Goal: Communication & Community: Answer question/provide support

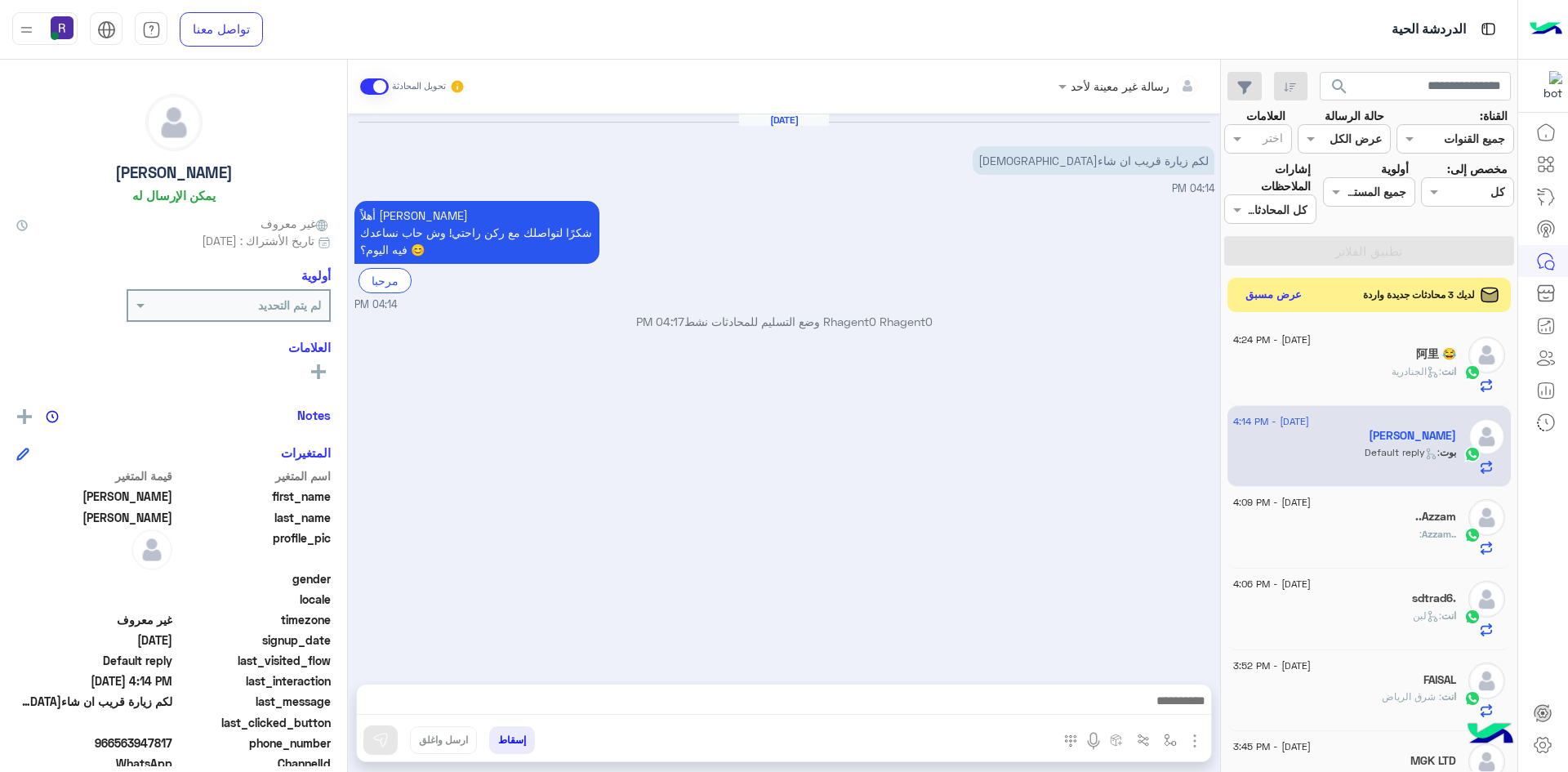
click at [1281, 295] on button "عرض مسبق" at bounding box center [1274, 295] width 69 height 22
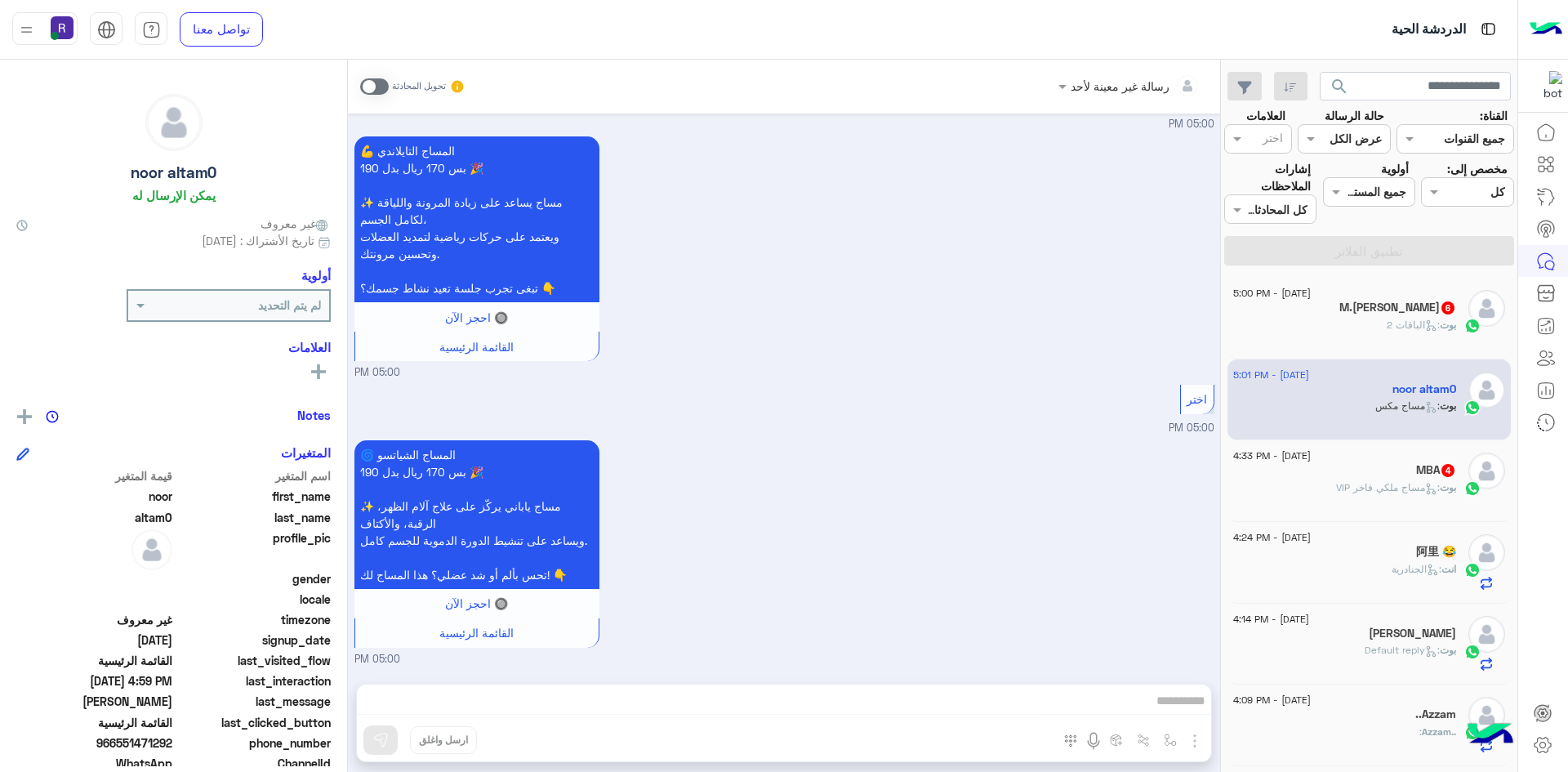
scroll to position [1534, 0]
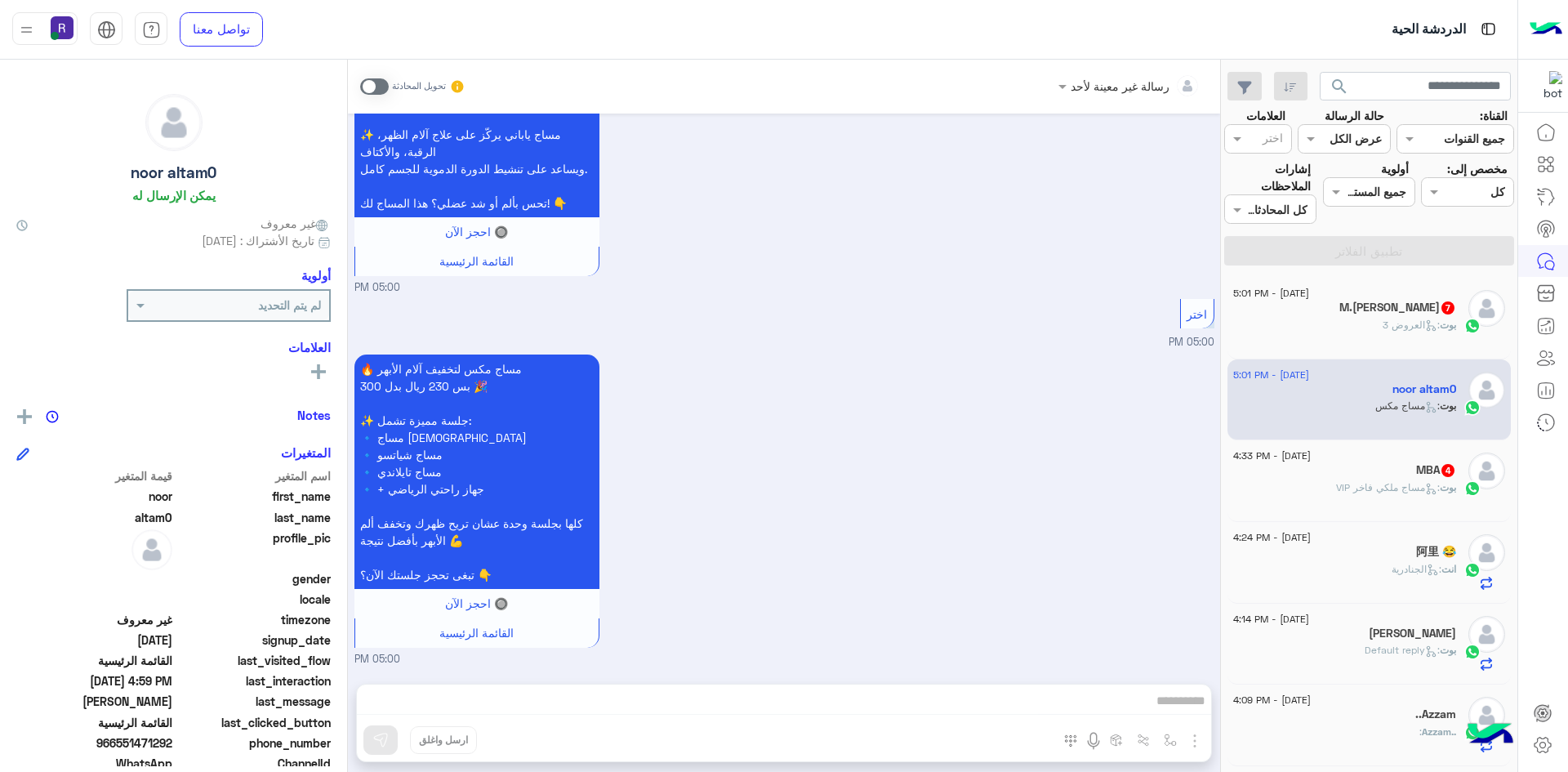
click at [1396, 479] on div "MBA 4" at bounding box center [1345, 472] width 223 height 17
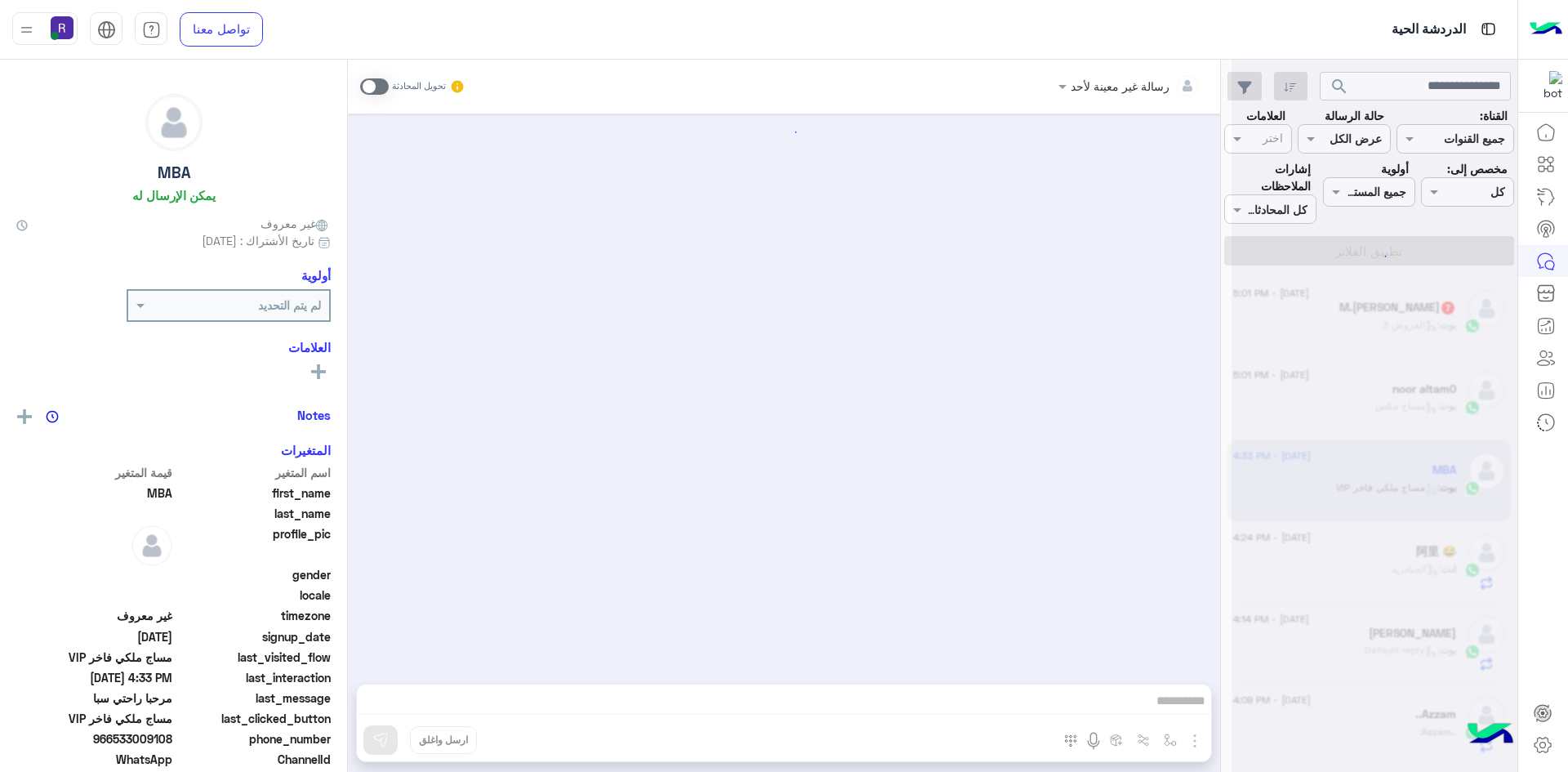
scroll to position [509, 0]
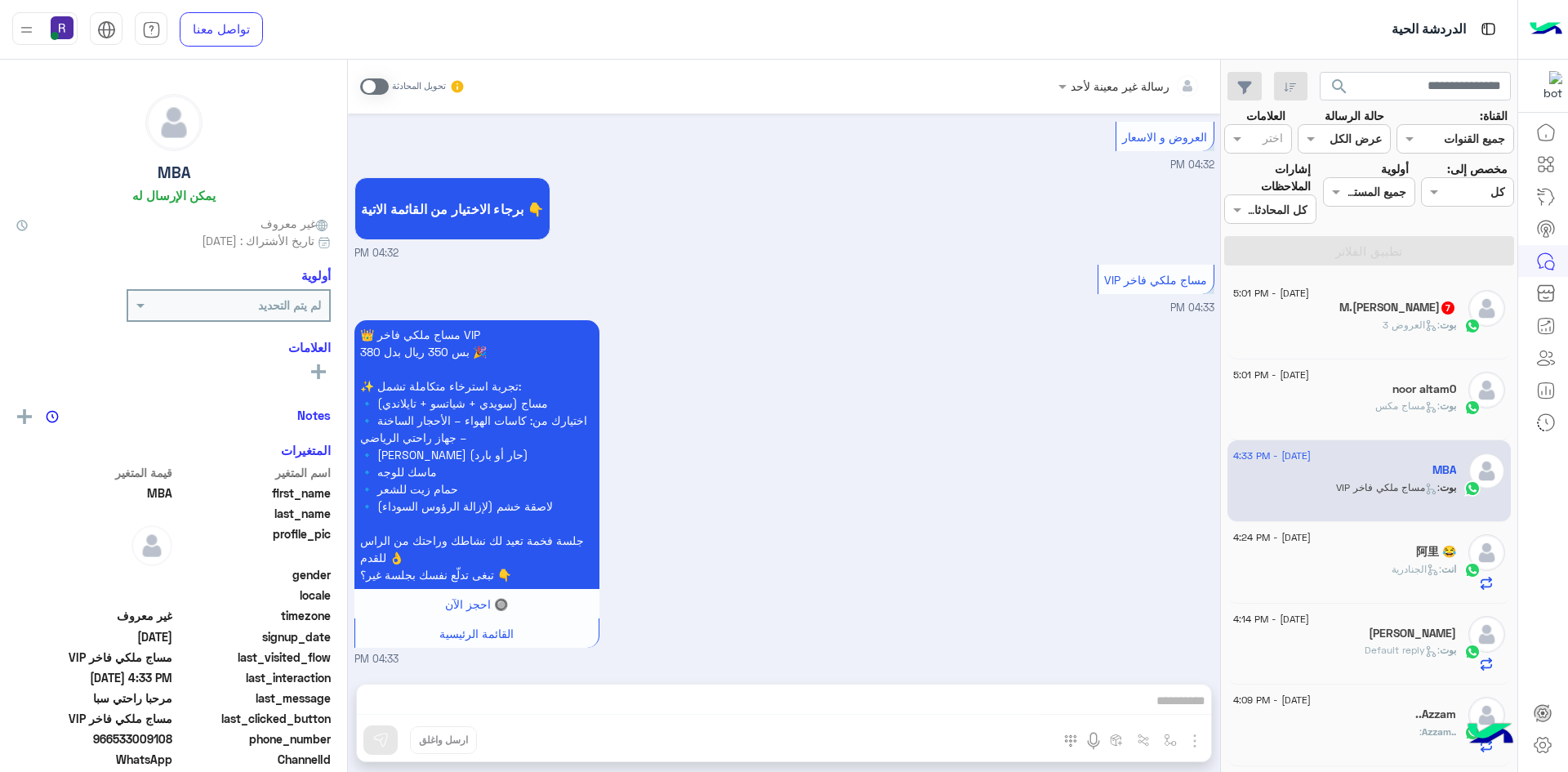
click at [377, 82] on span at bounding box center [375, 86] width 29 height 16
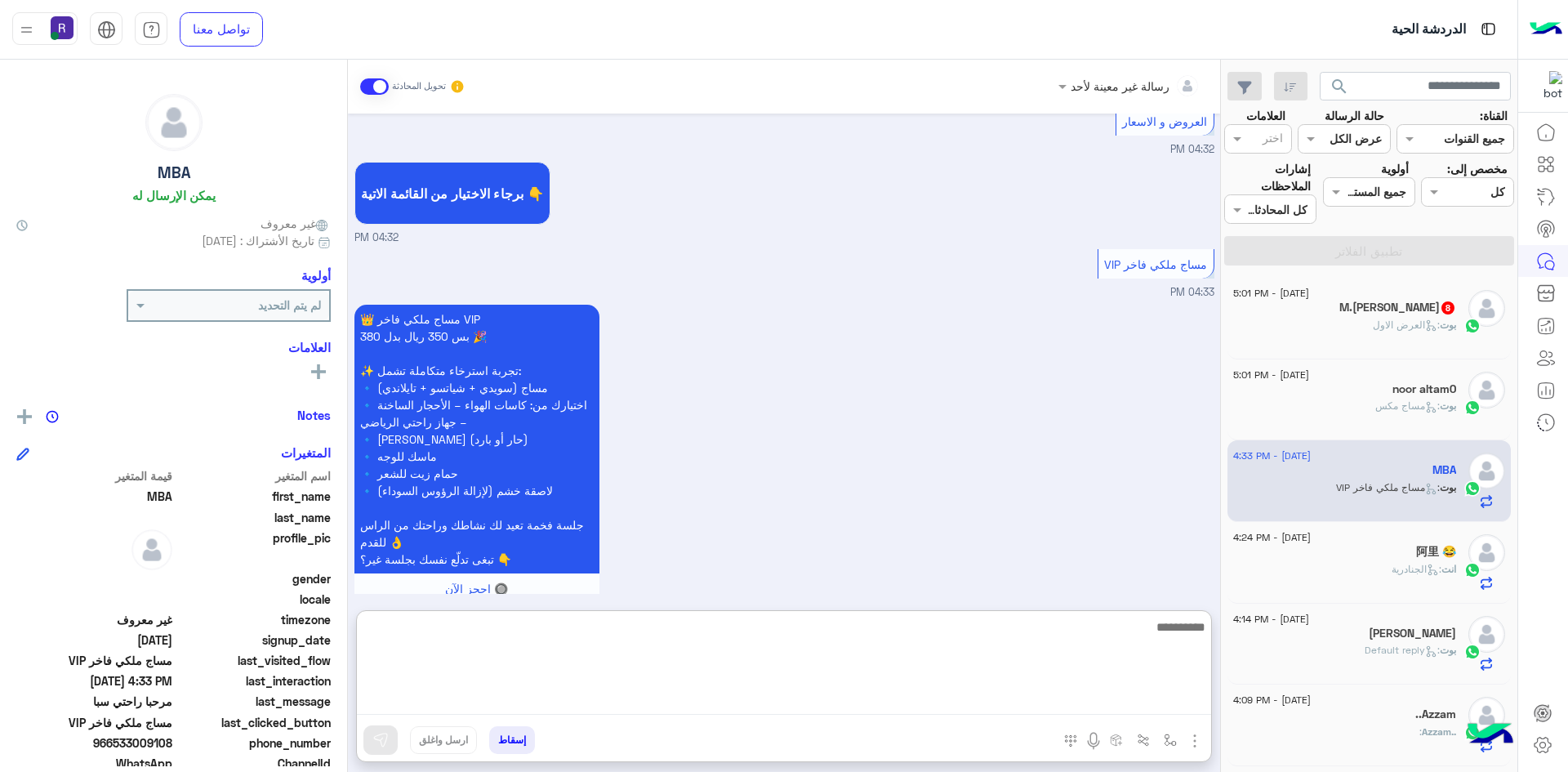
scroll to position [612, 0]
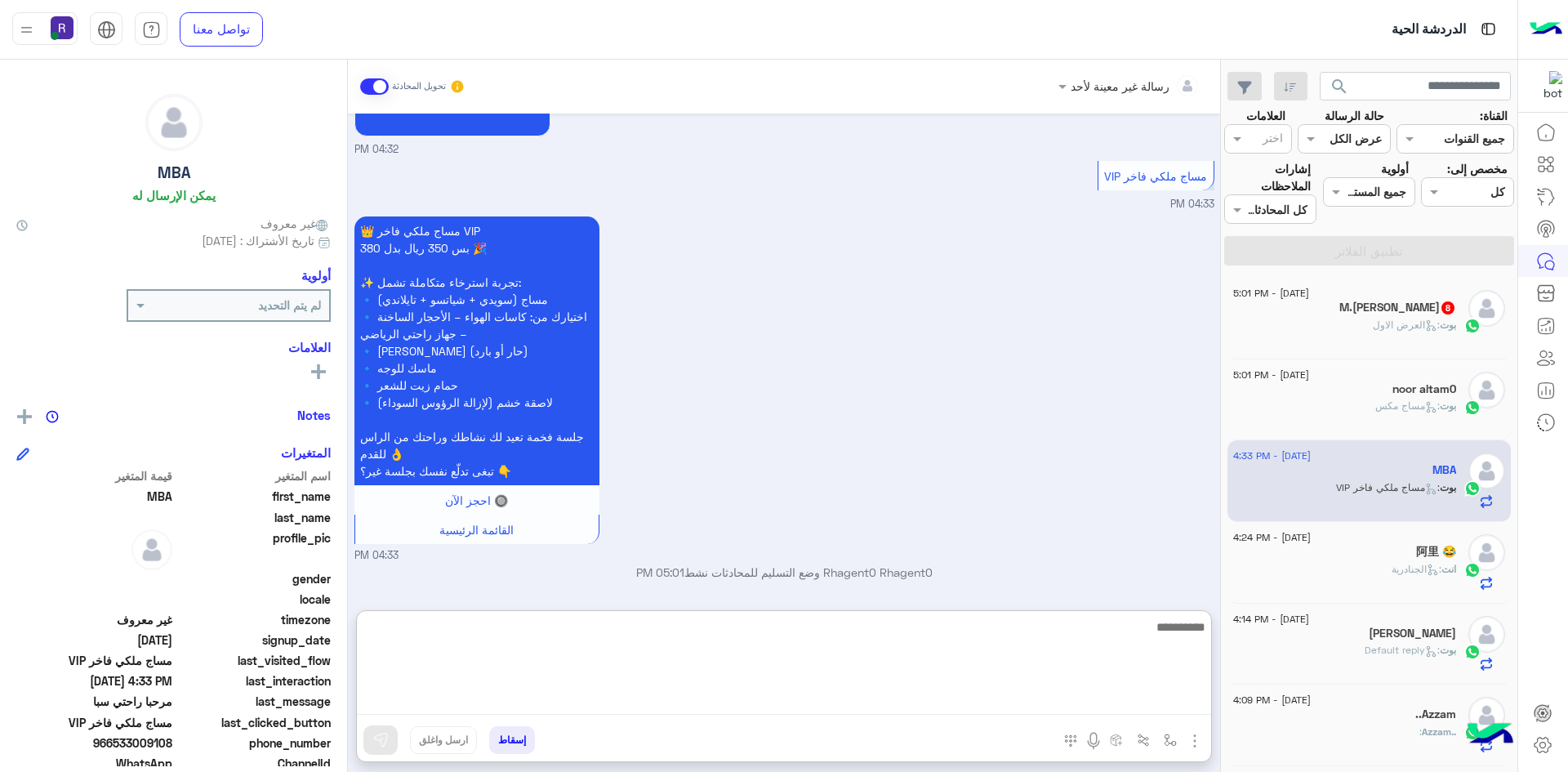
paste textarea "**********"
type textarea "**********"
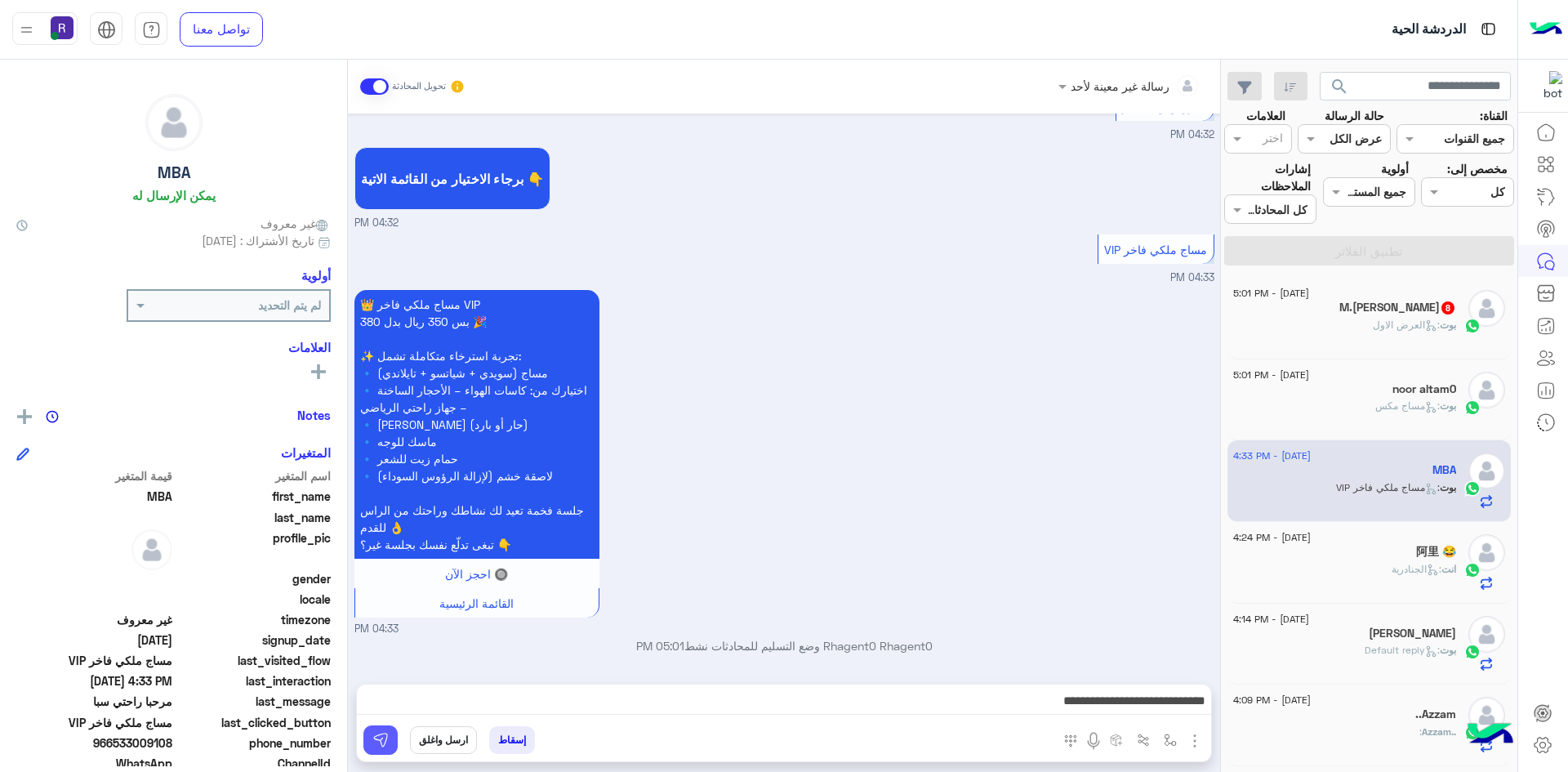
click at [389, 731] on button at bounding box center [381, 740] width 34 height 29
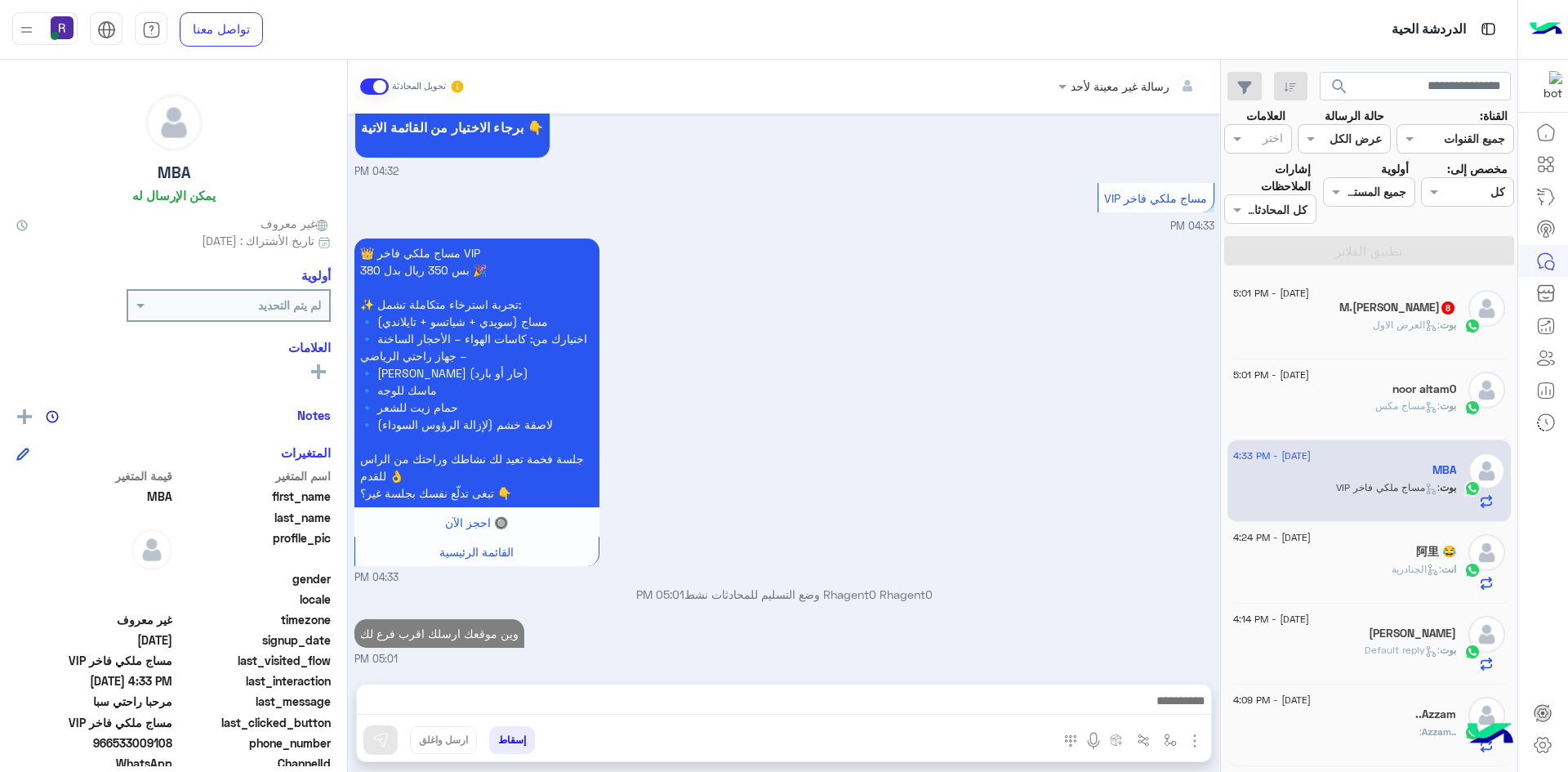
click at [1370, 316] on div "M.[PERSON_NAME] 8" at bounding box center [1345, 308] width 223 height 17
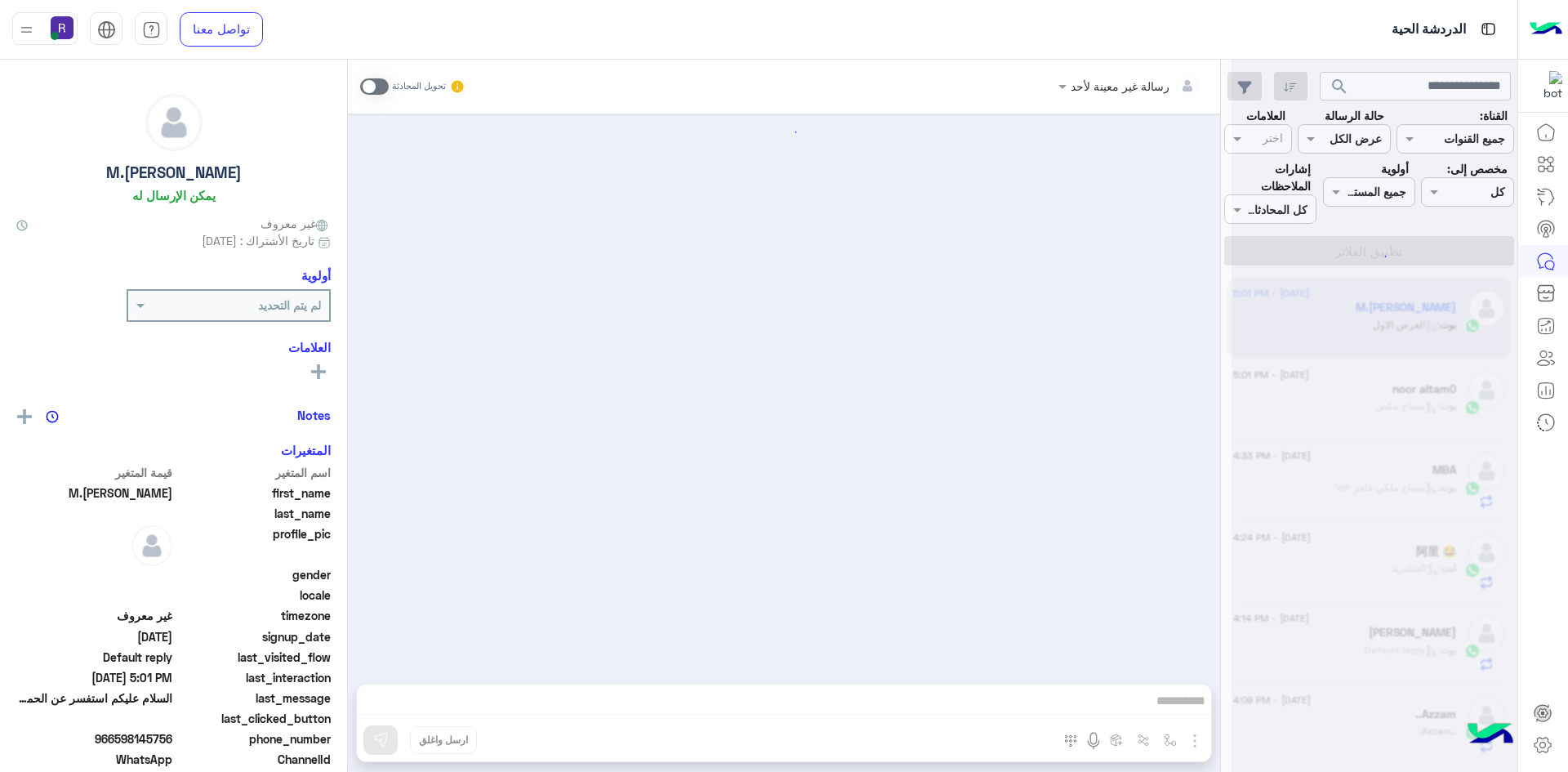
scroll to position [1817, 0]
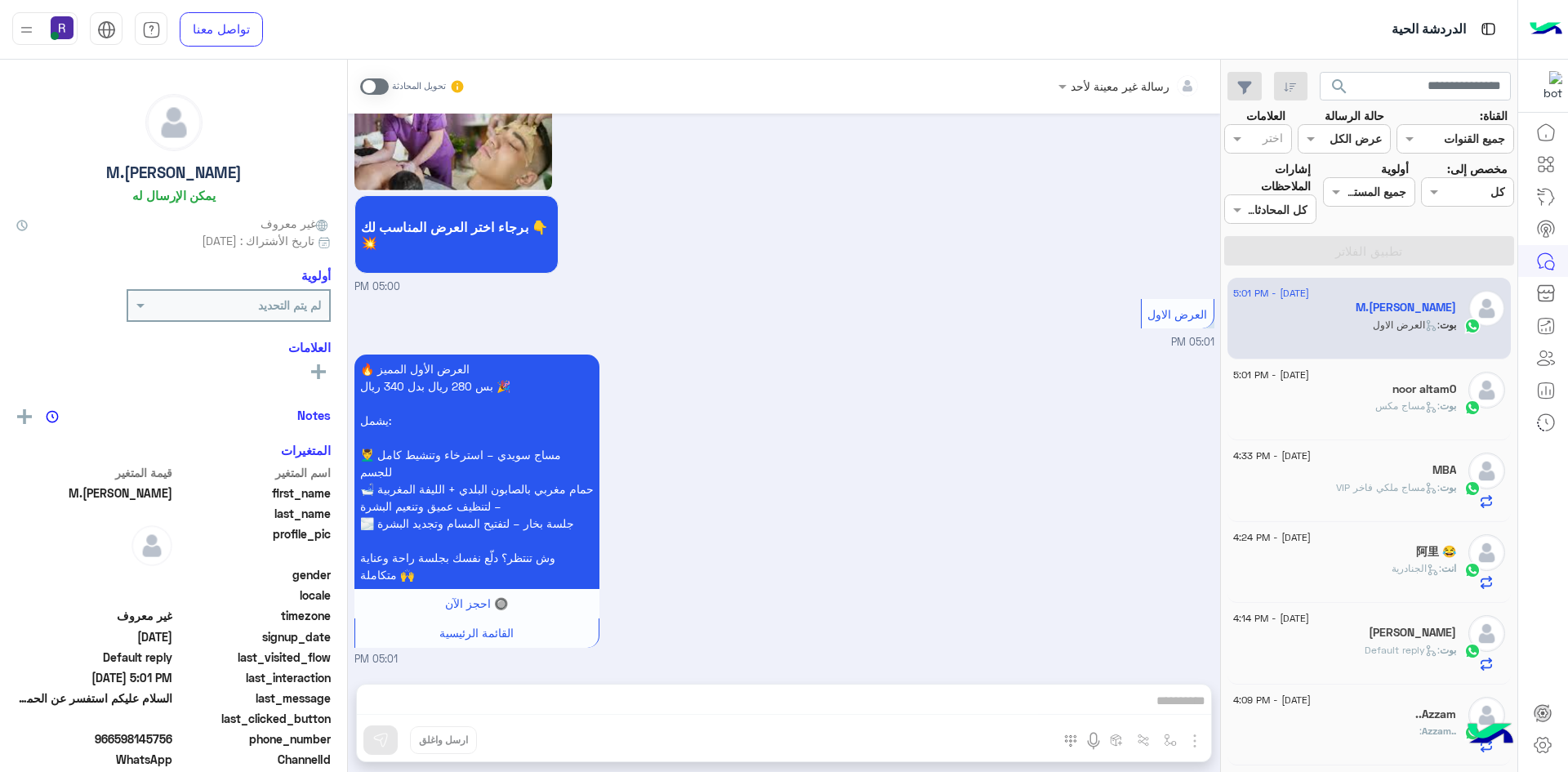
click at [384, 84] on span at bounding box center [375, 86] width 29 height 16
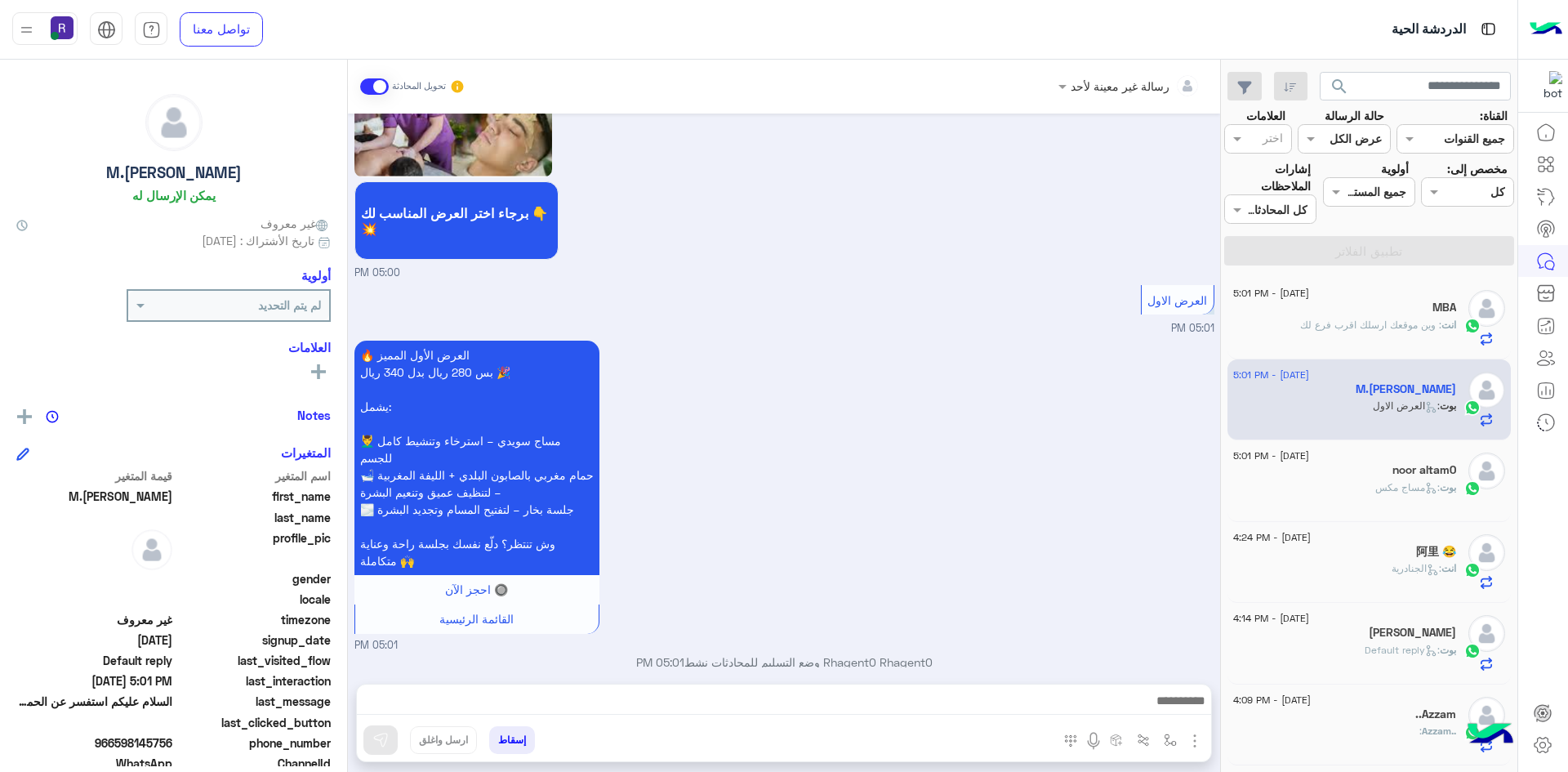
scroll to position [1846, 0]
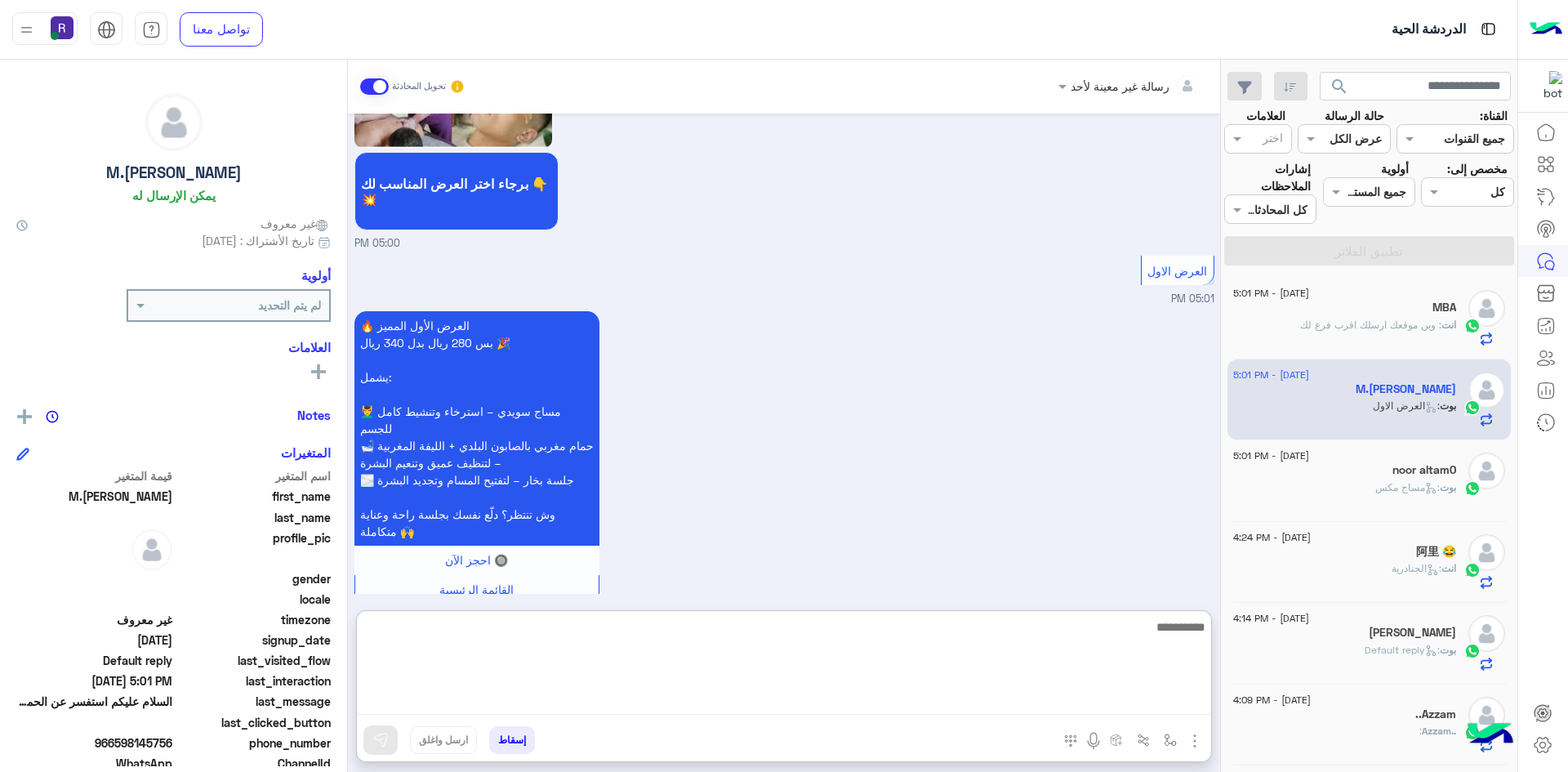
paste textarea "**********"
type textarea "**********"
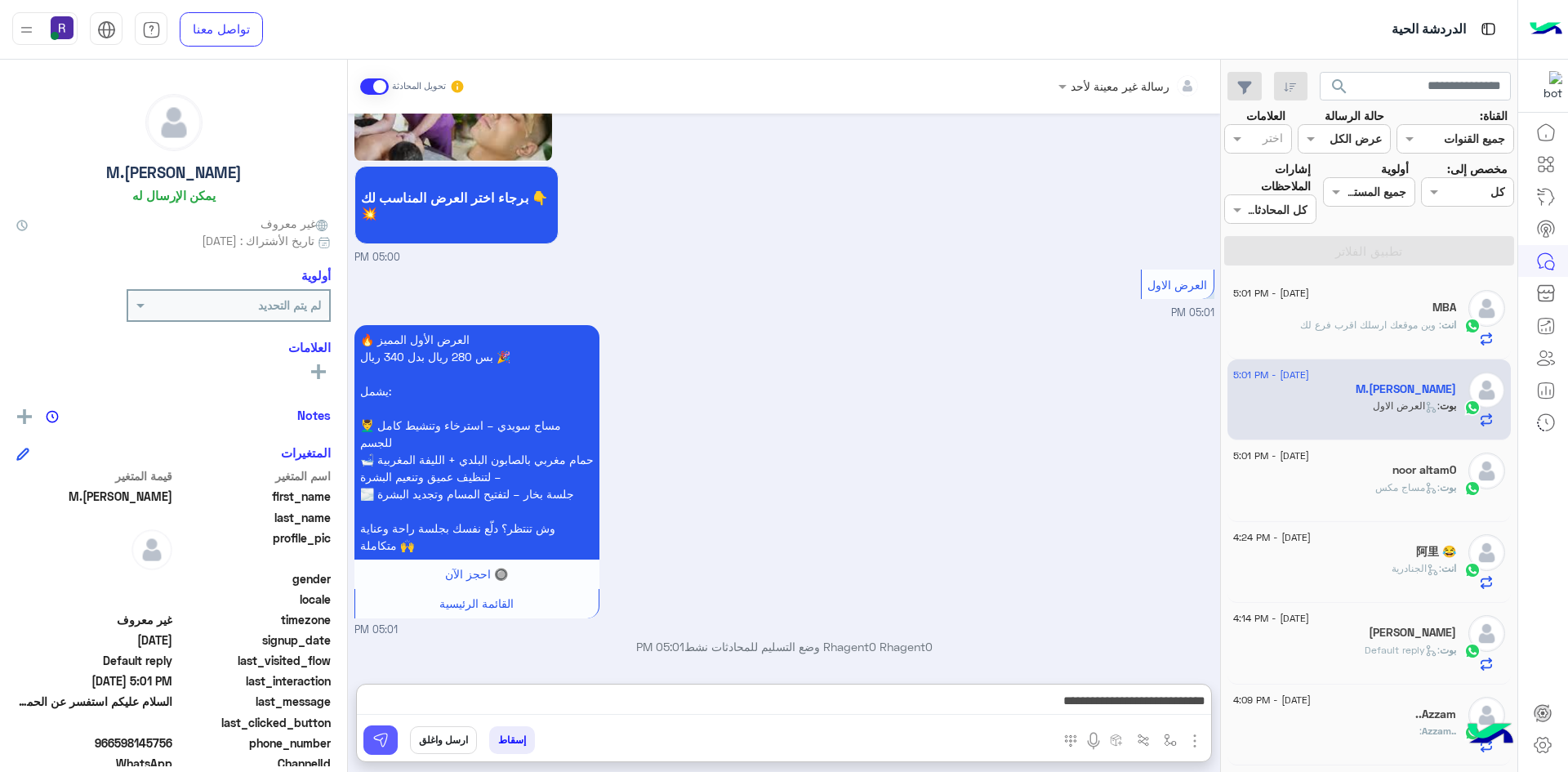
click at [381, 736] on img at bounding box center [381, 740] width 16 height 16
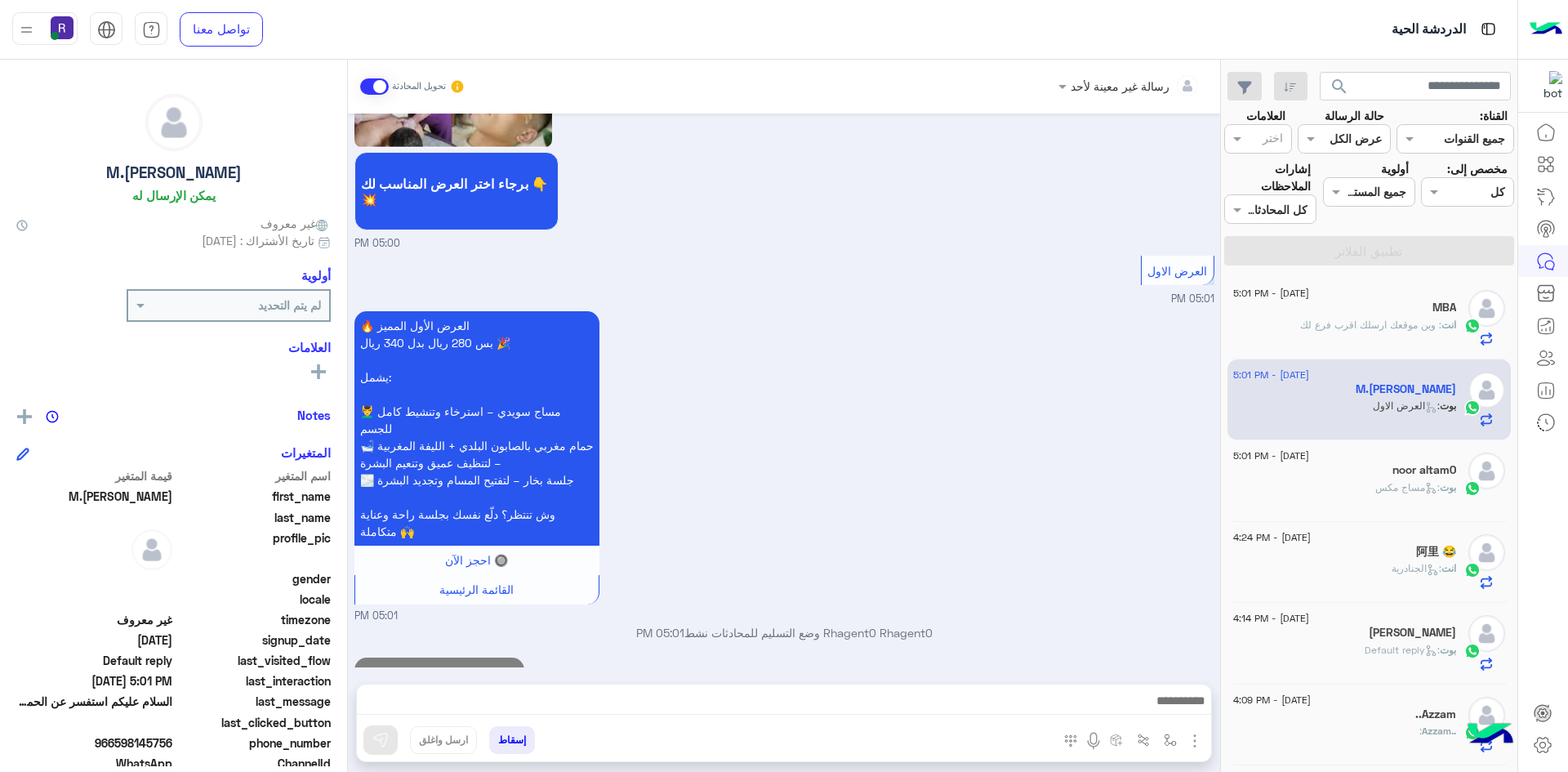
scroll to position [1899, 0]
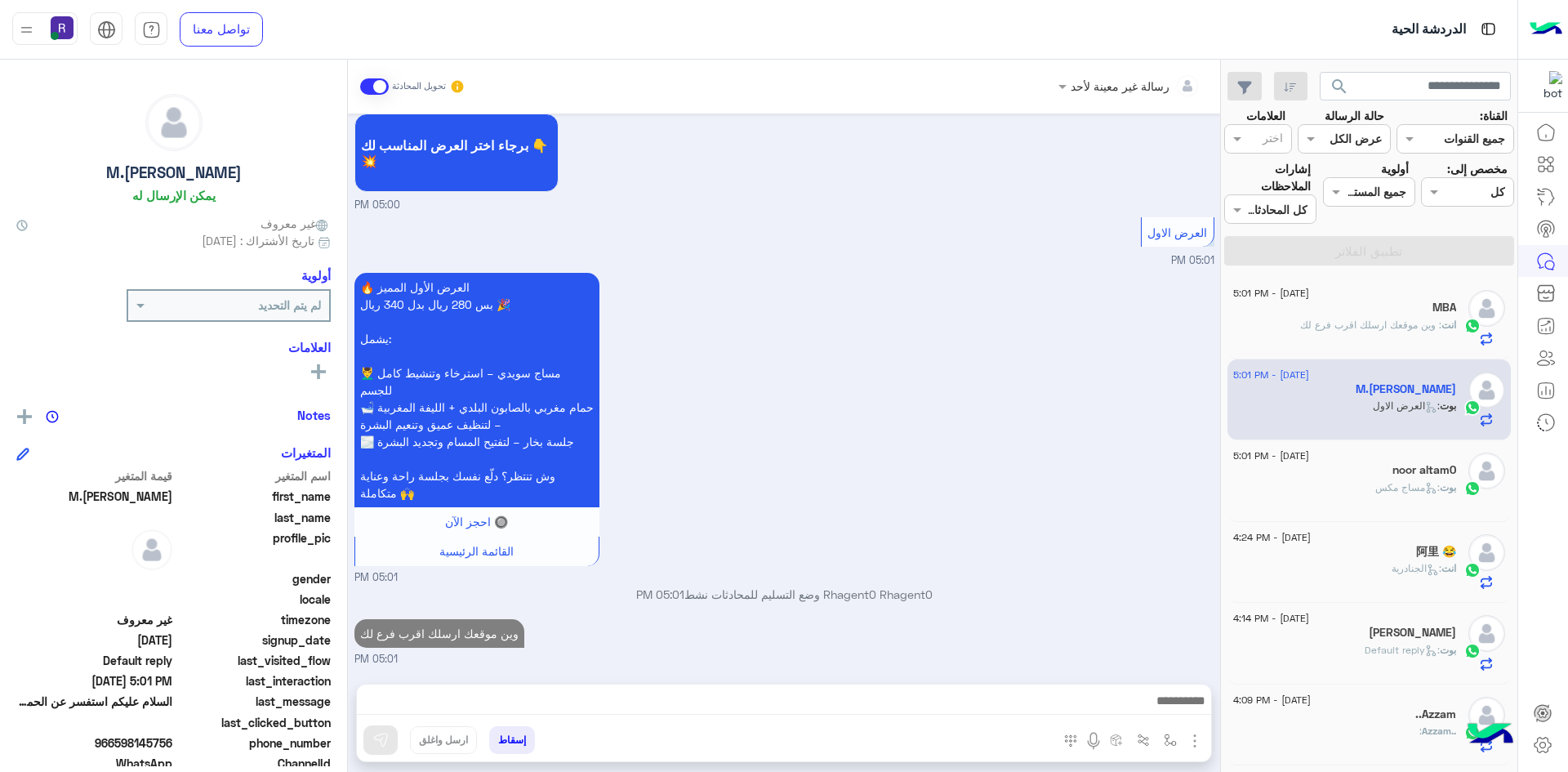
click at [1385, 483] on span ": مساج مكس" at bounding box center [1407, 487] width 64 height 13
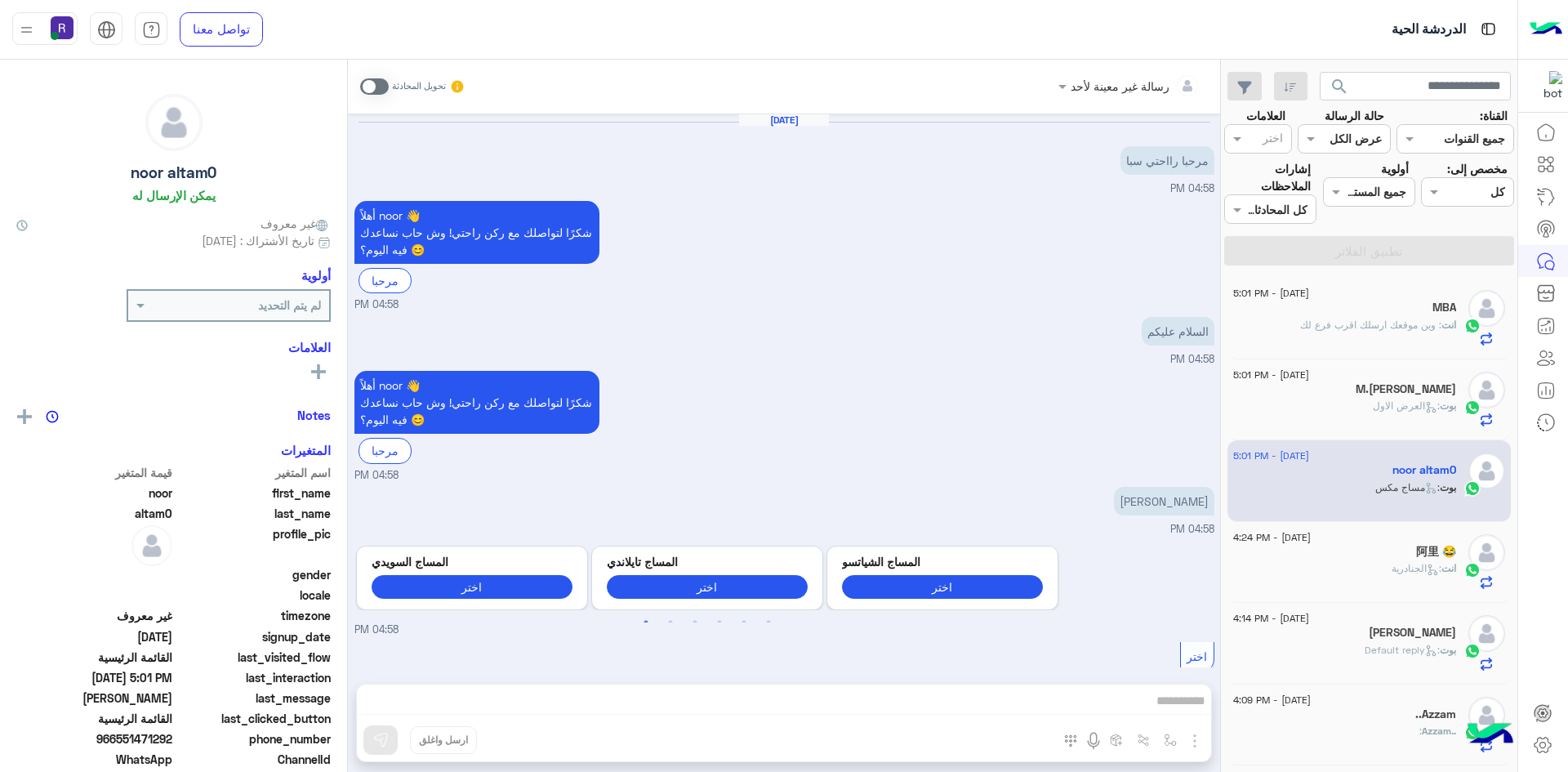
scroll to position [1534, 0]
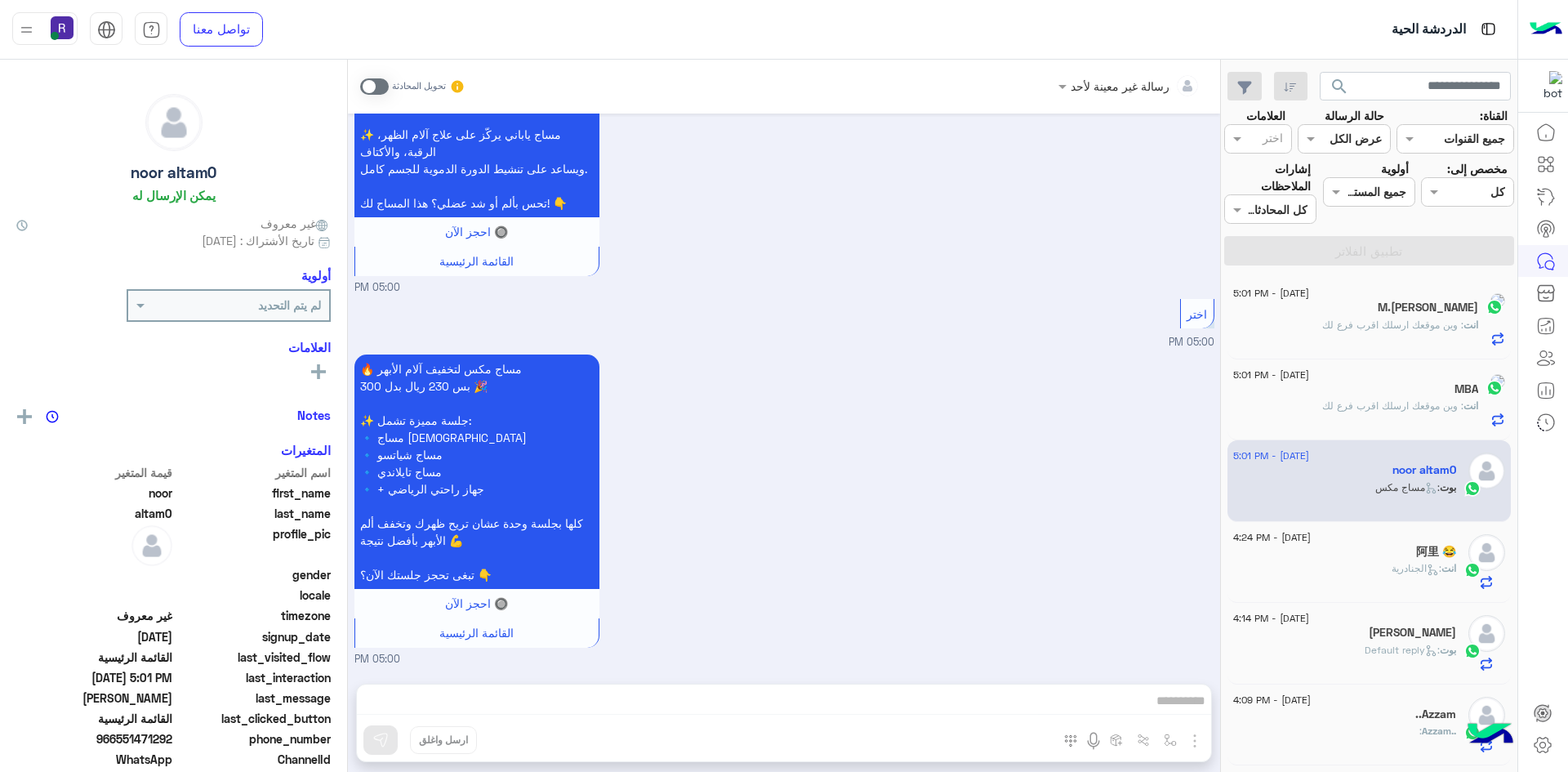
click at [381, 78] on span at bounding box center [375, 86] width 29 height 16
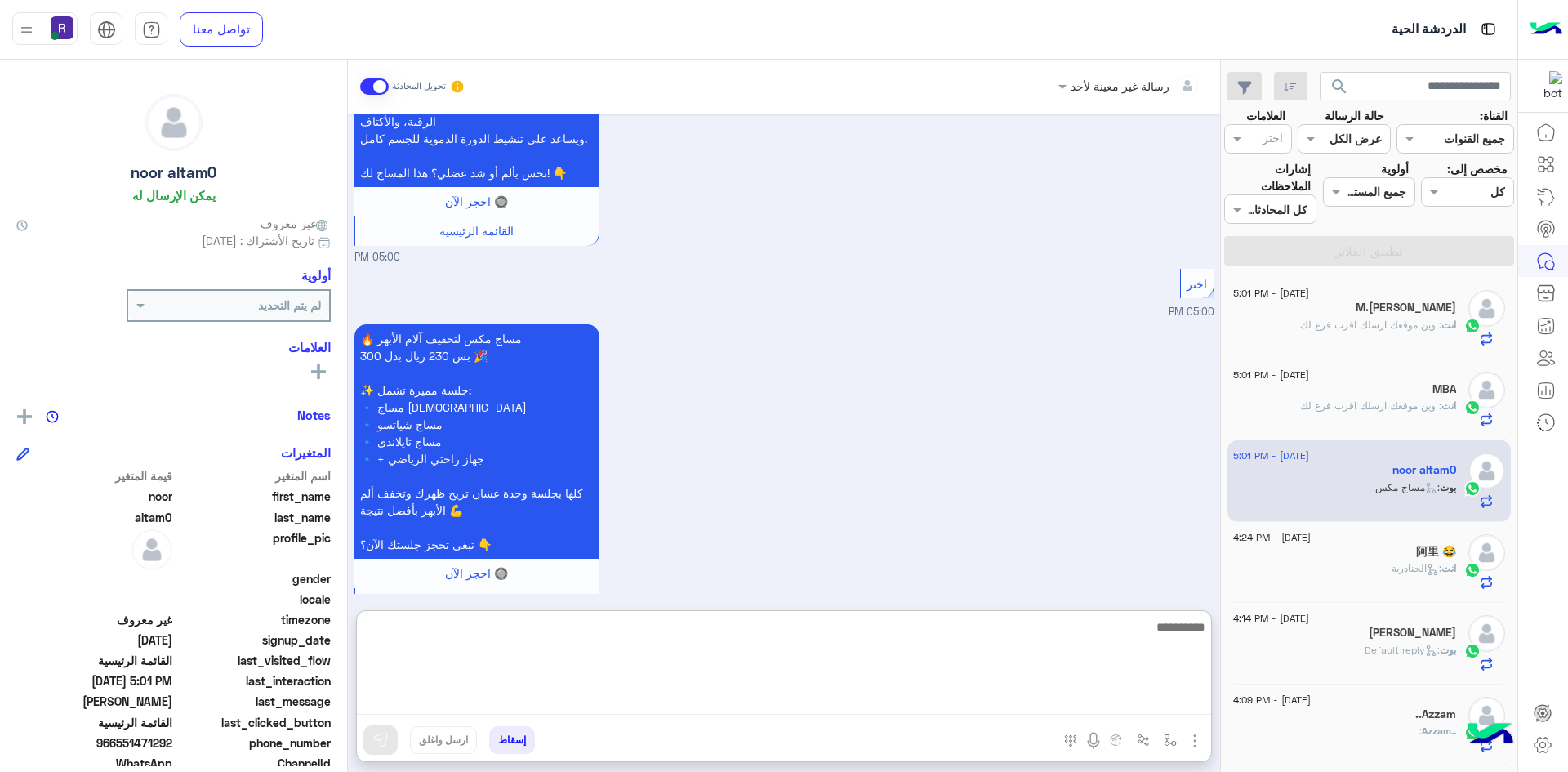
paste textarea "**********"
type textarea "**********"
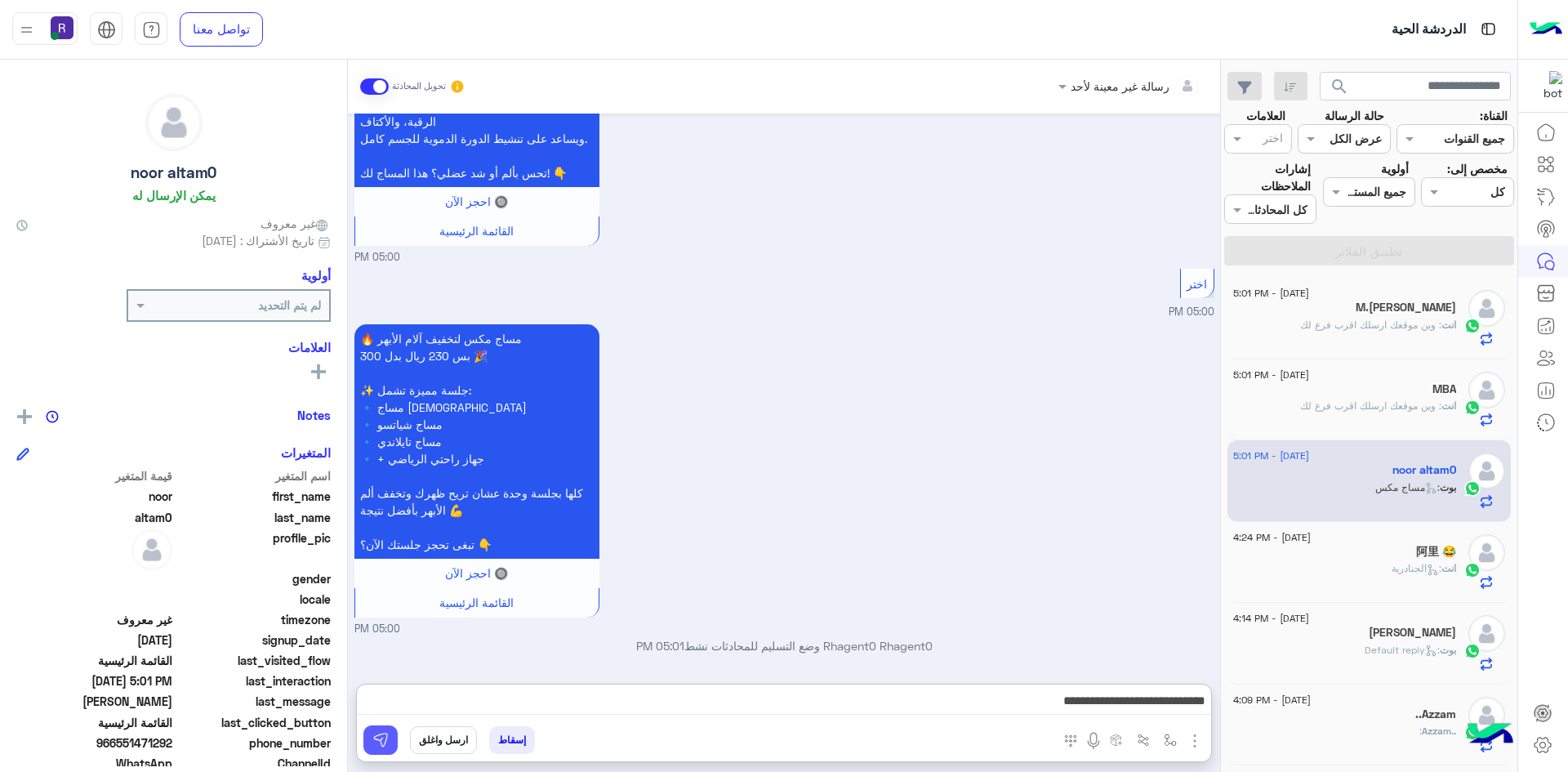
click at [382, 735] on img at bounding box center [381, 740] width 16 height 16
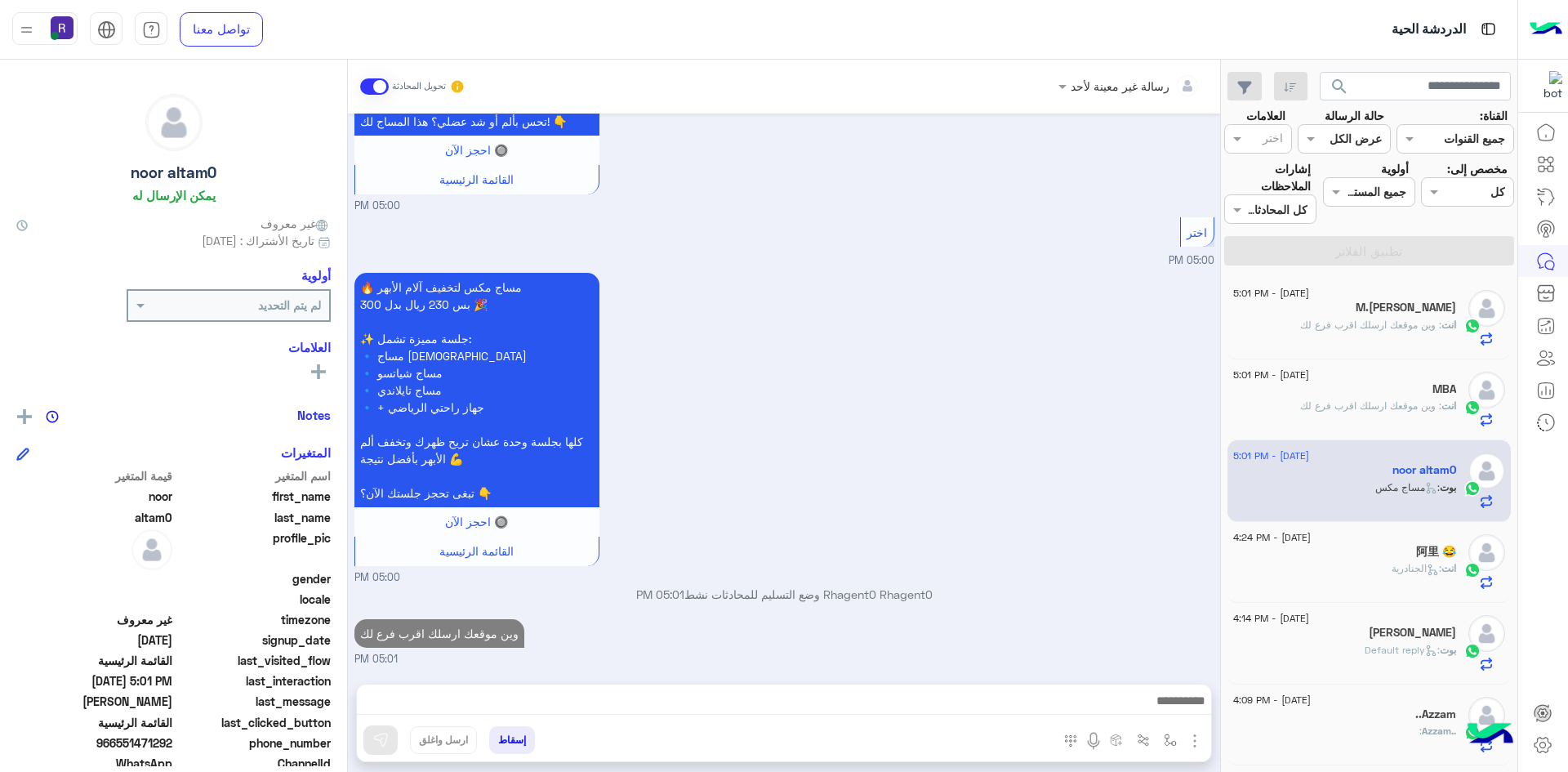
scroll to position [1616, 0]
click at [1427, 554] on h5 "阿里 😂" at bounding box center [1436, 552] width 40 height 14
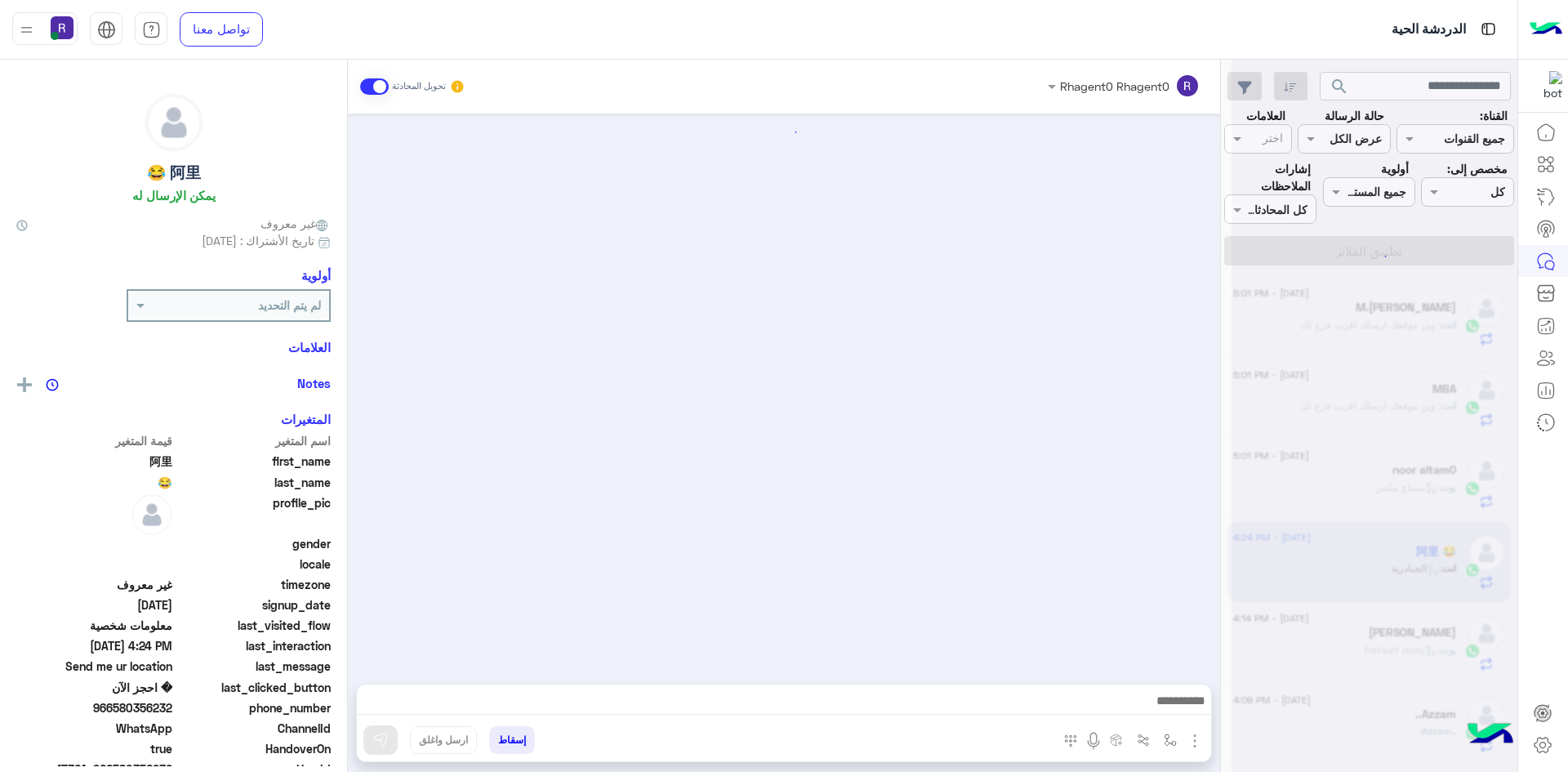
scroll to position [1285, 0]
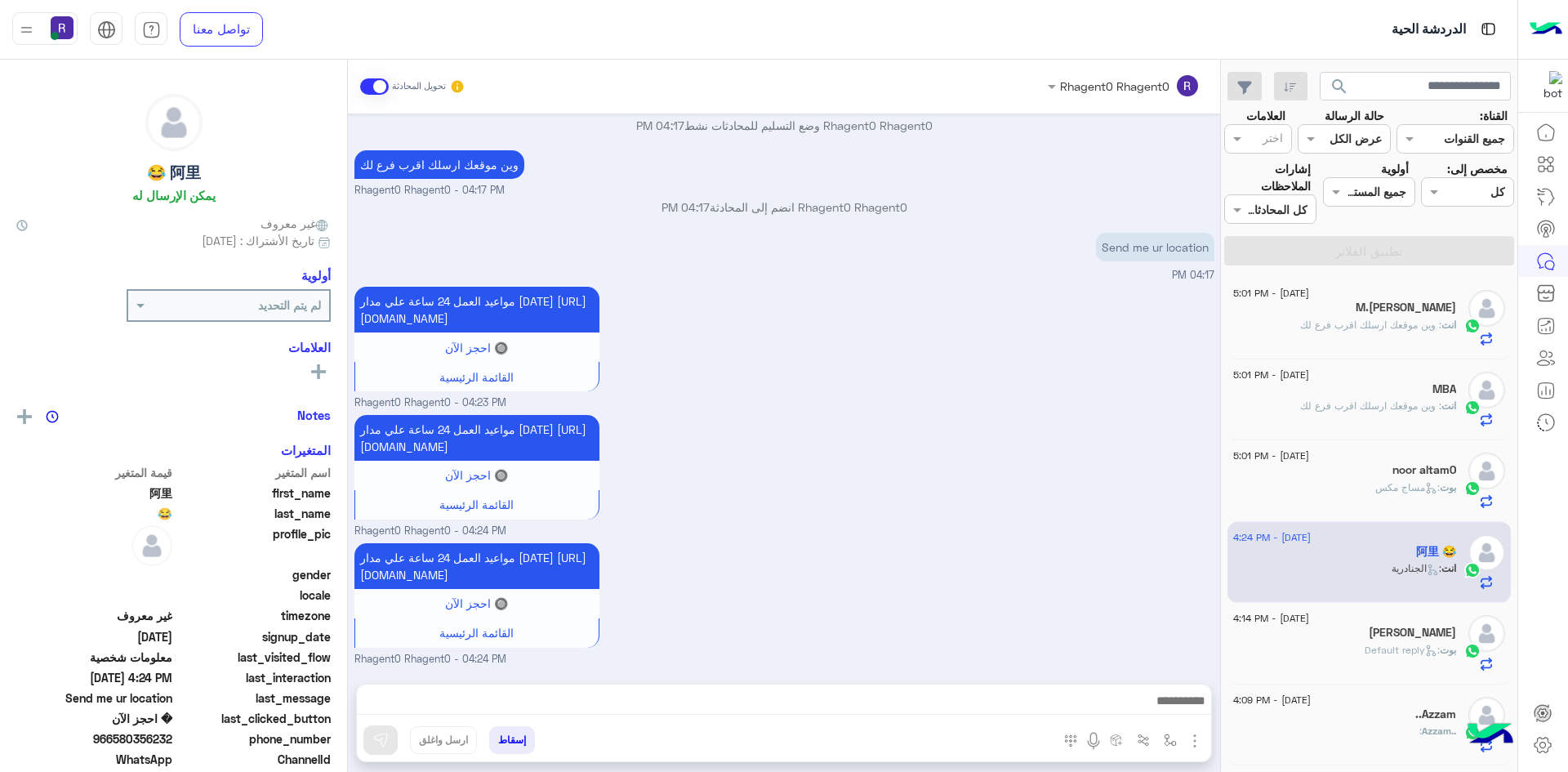
click at [1433, 647] on span ": Default reply" at bounding box center [1402, 650] width 75 height 13
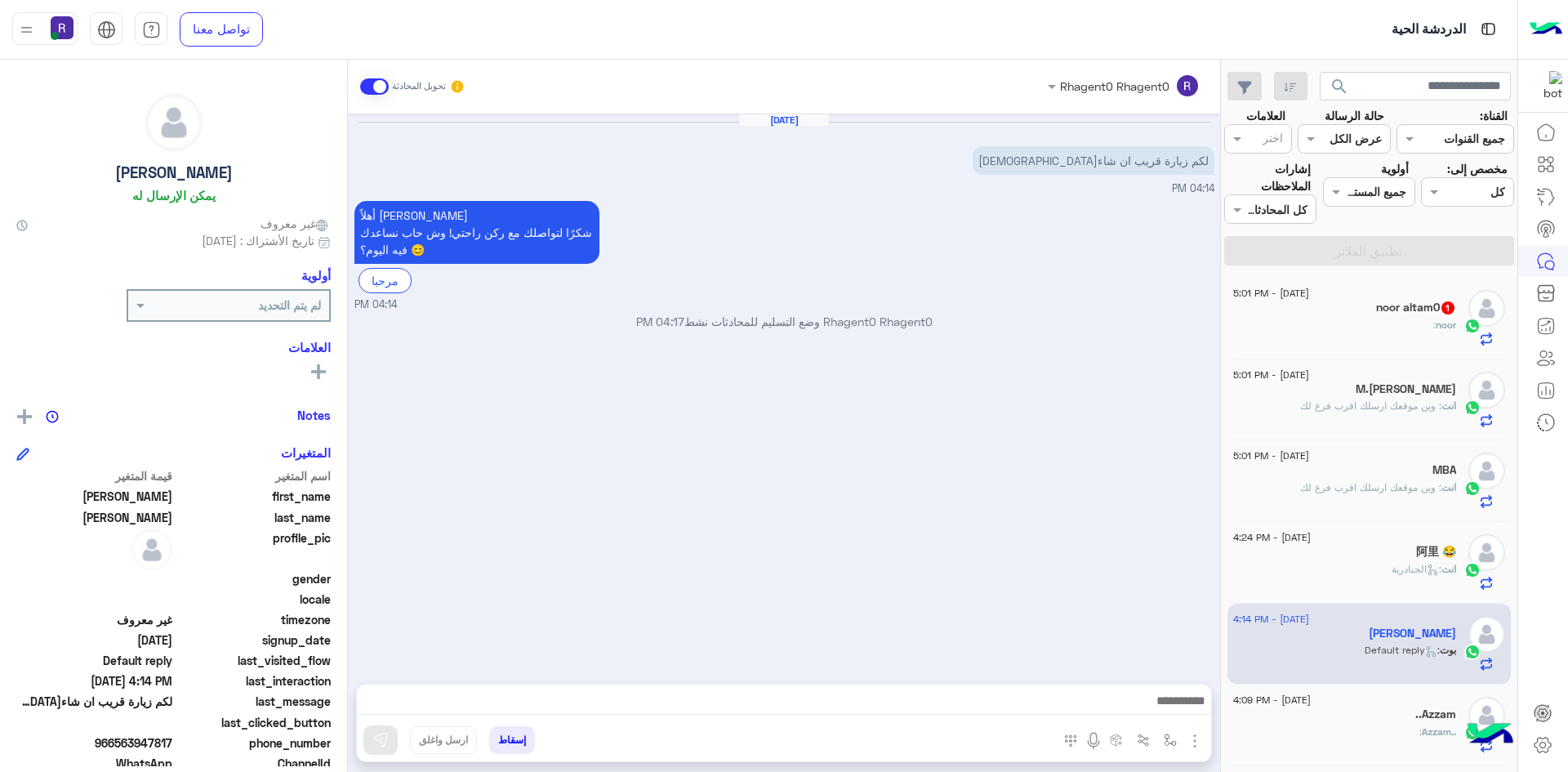
click at [1401, 315] on h5 "noor altam0 1" at bounding box center [1416, 307] width 80 height 14
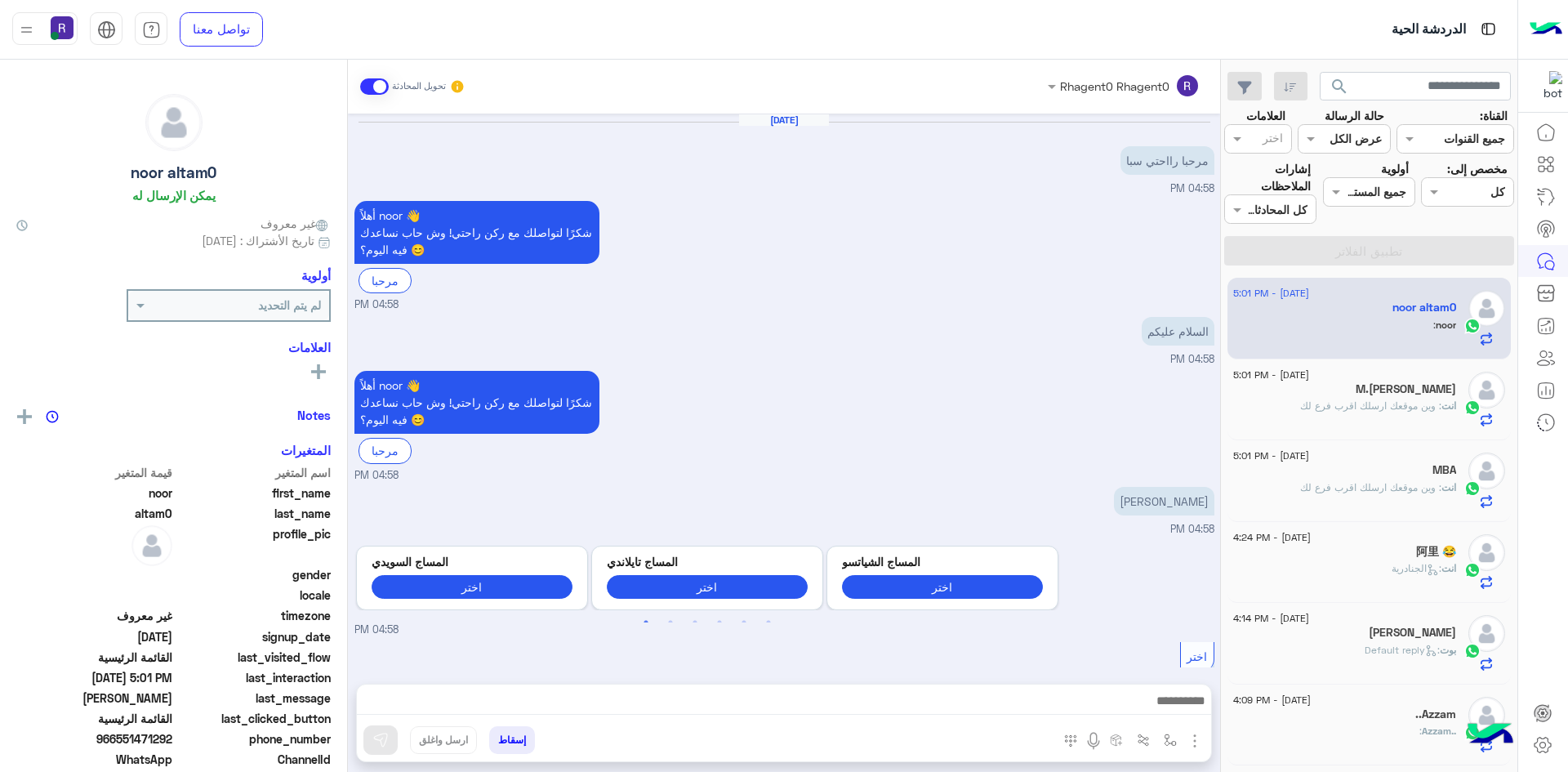
scroll to position [1701, 0]
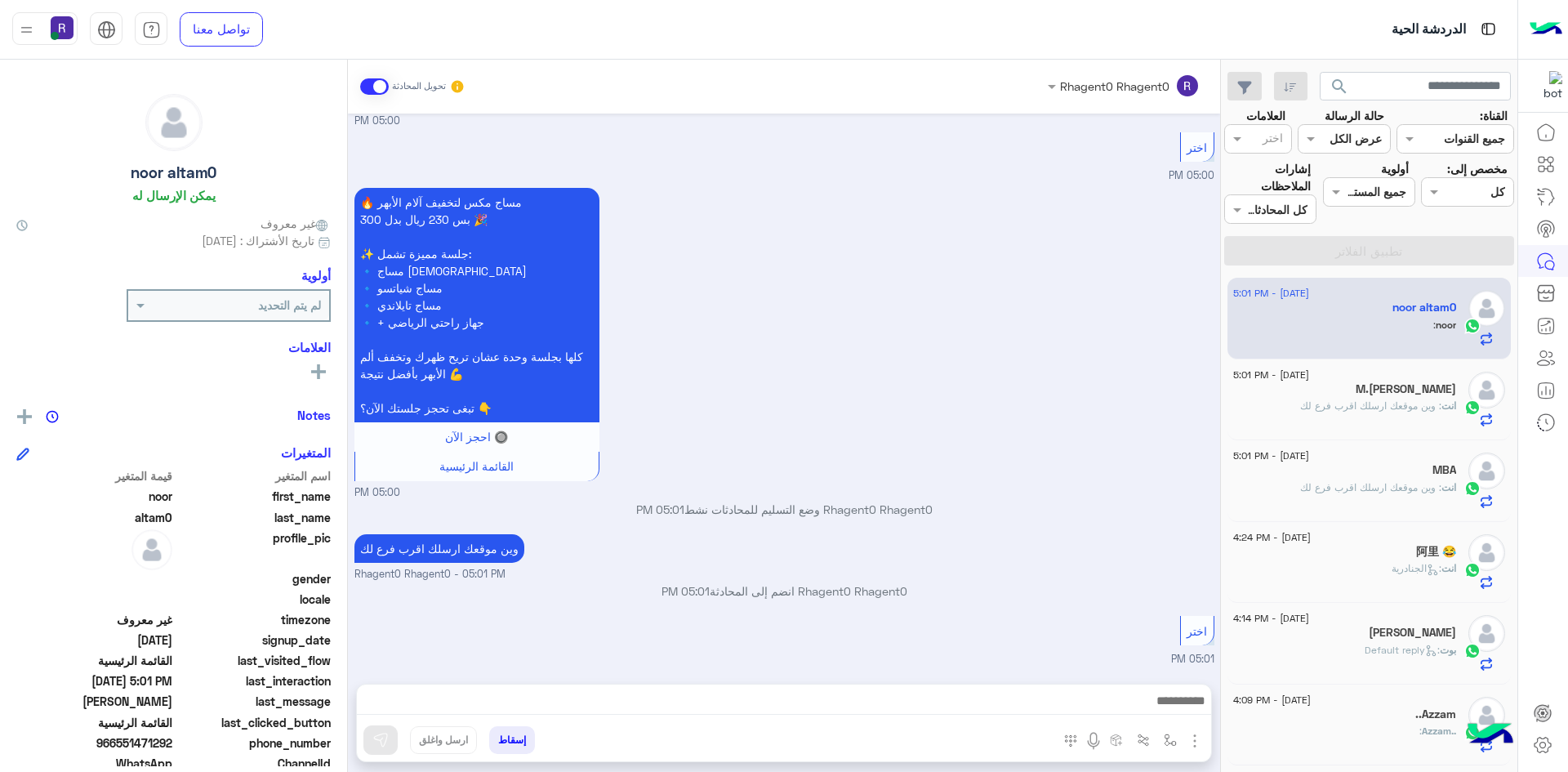
click at [1195, 738] on img "button" at bounding box center [1195, 741] width 20 height 20
click at [1182, 708] on button "الصور" at bounding box center [1170, 705] width 70 height 33
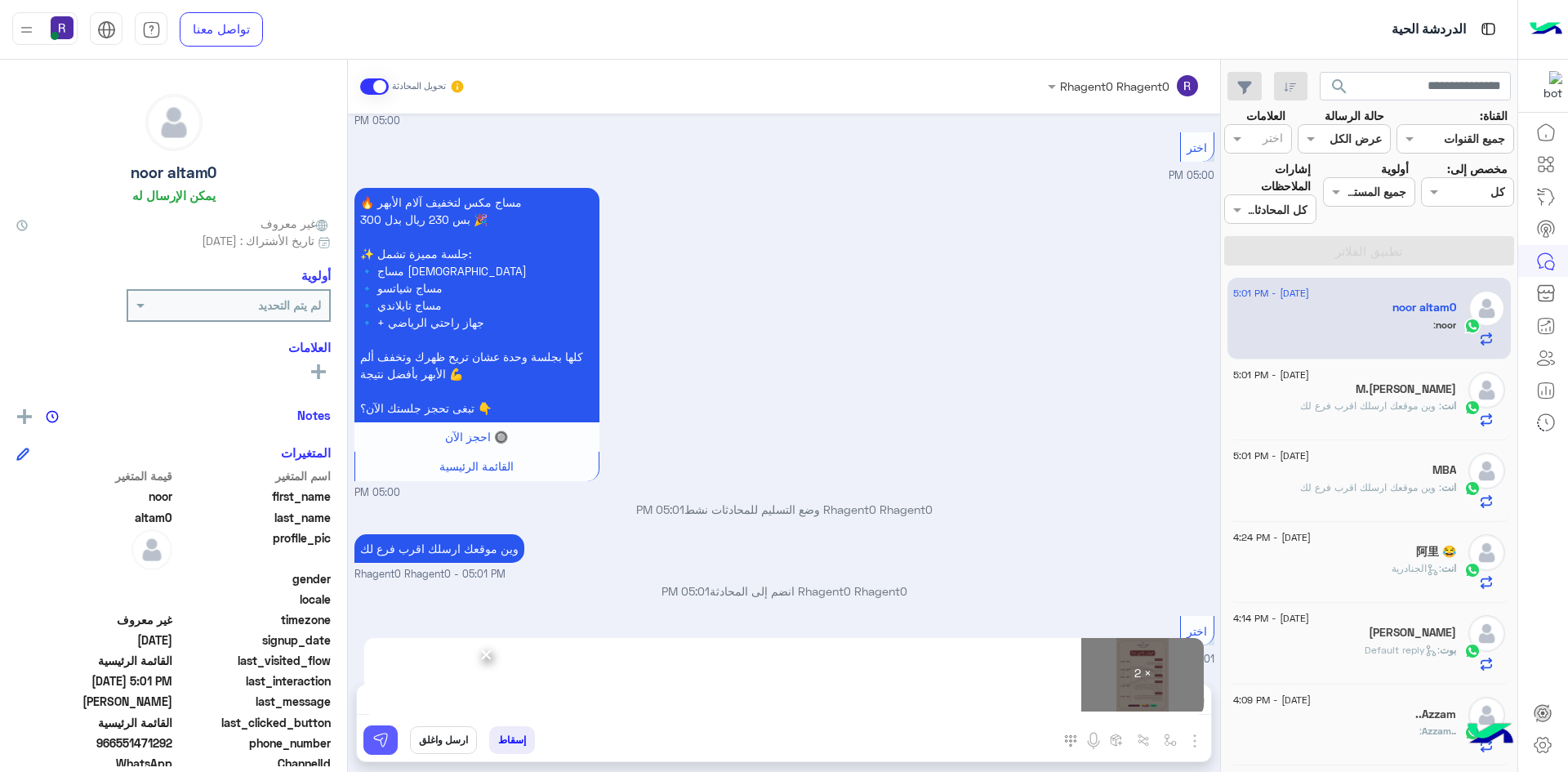
click at [378, 744] on img at bounding box center [381, 740] width 16 height 16
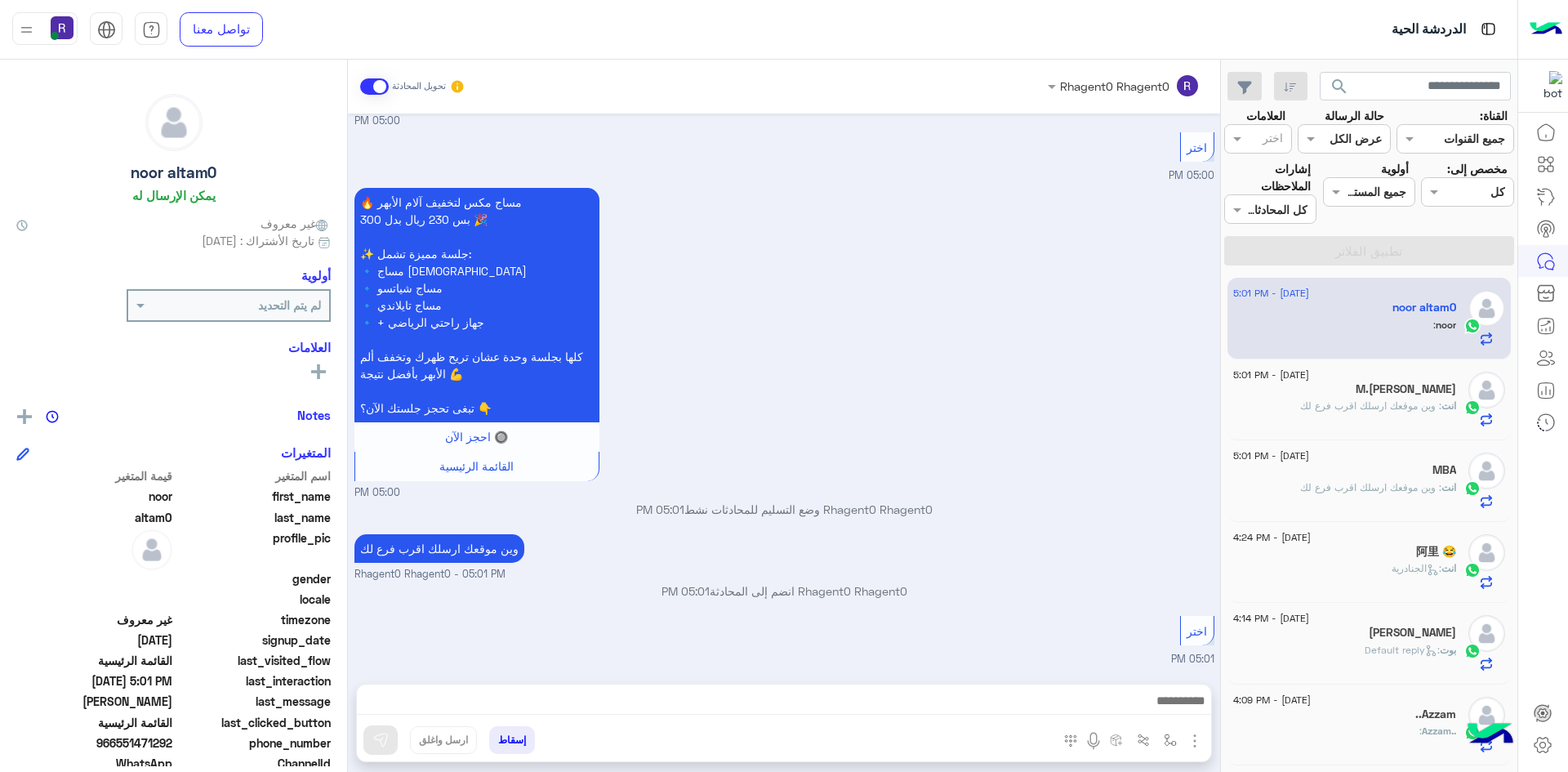
click at [1399, 405] on span ": وين موقعك ارسلك اقرب فرع لك" at bounding box center [1371, 406] width 141 height 13
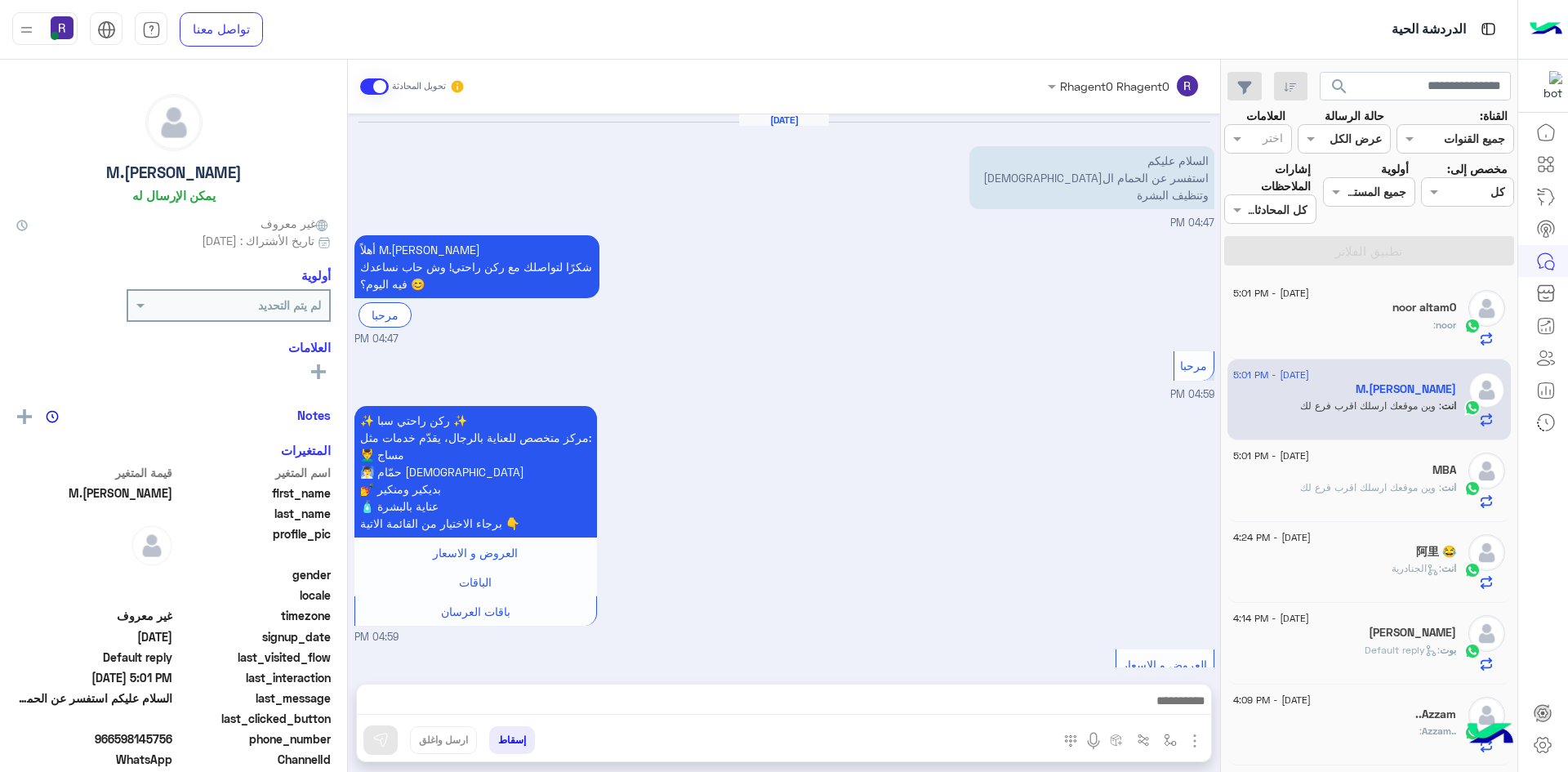
scroll to position [1928, 0]
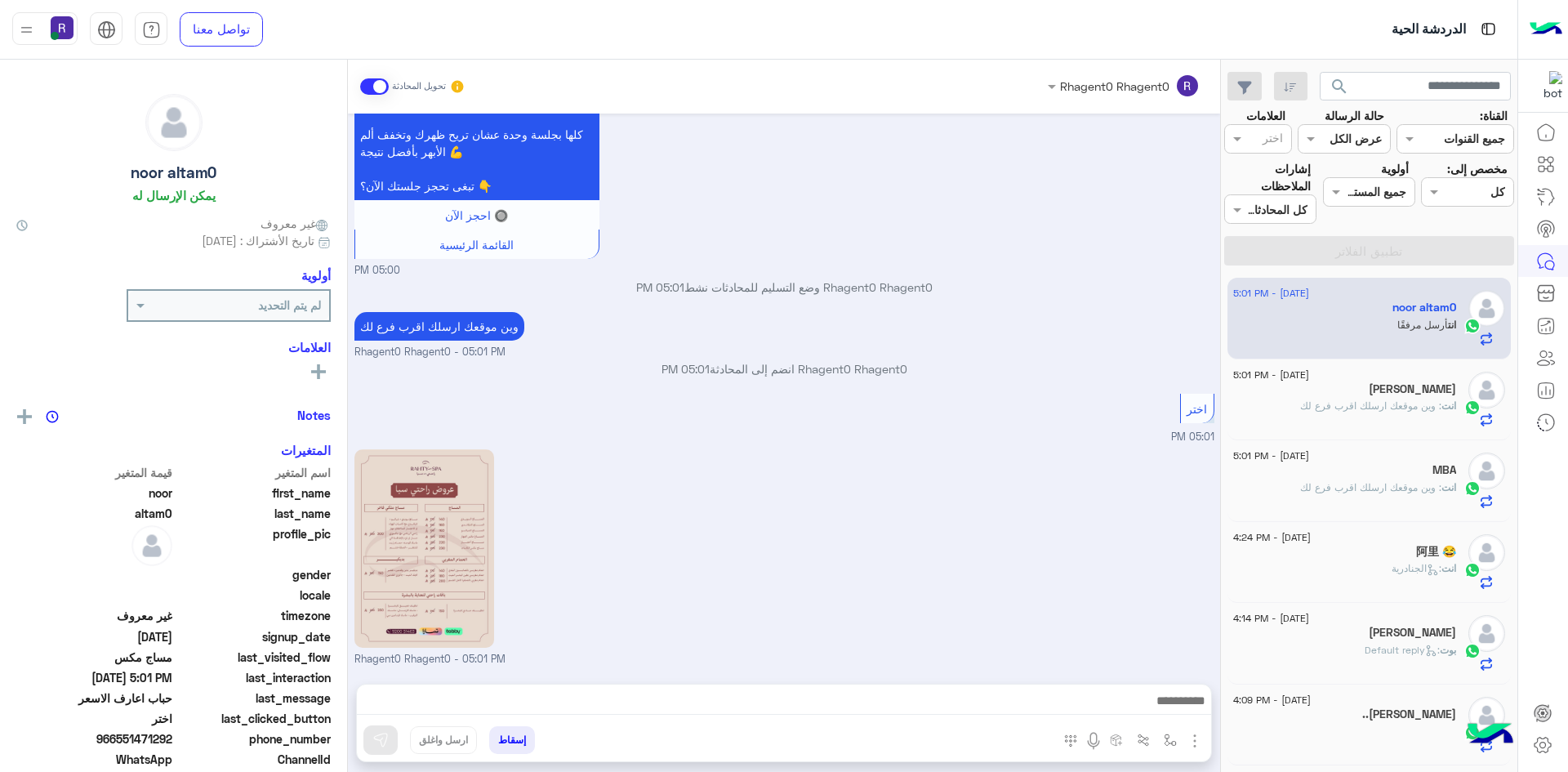
scroll to position [2090, 0]
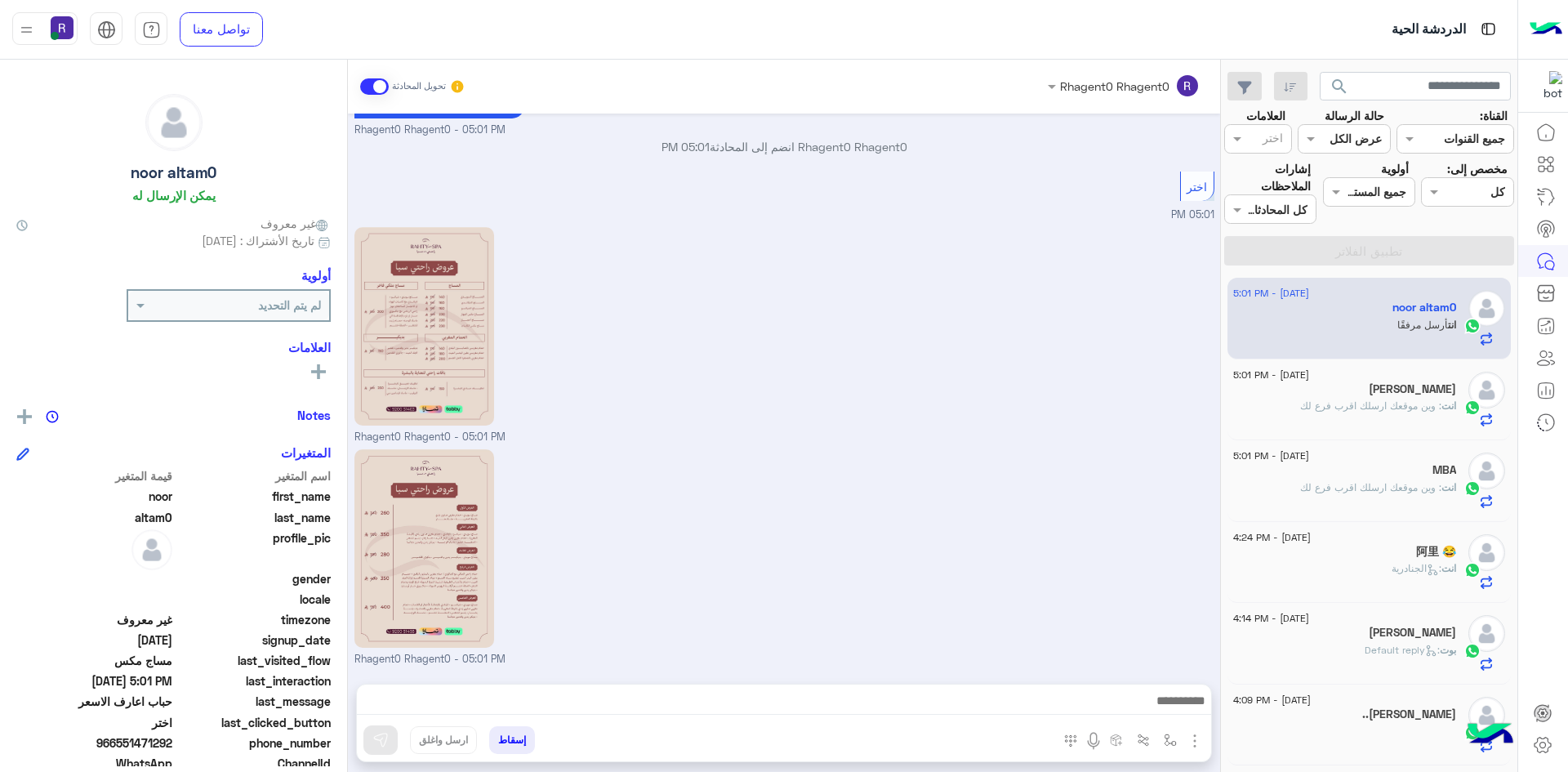
click at [1357, 400] on span ": وين موقعك ارسلك اقرب فرع لك" at bounding box center [1371, 406] width 141 height 13
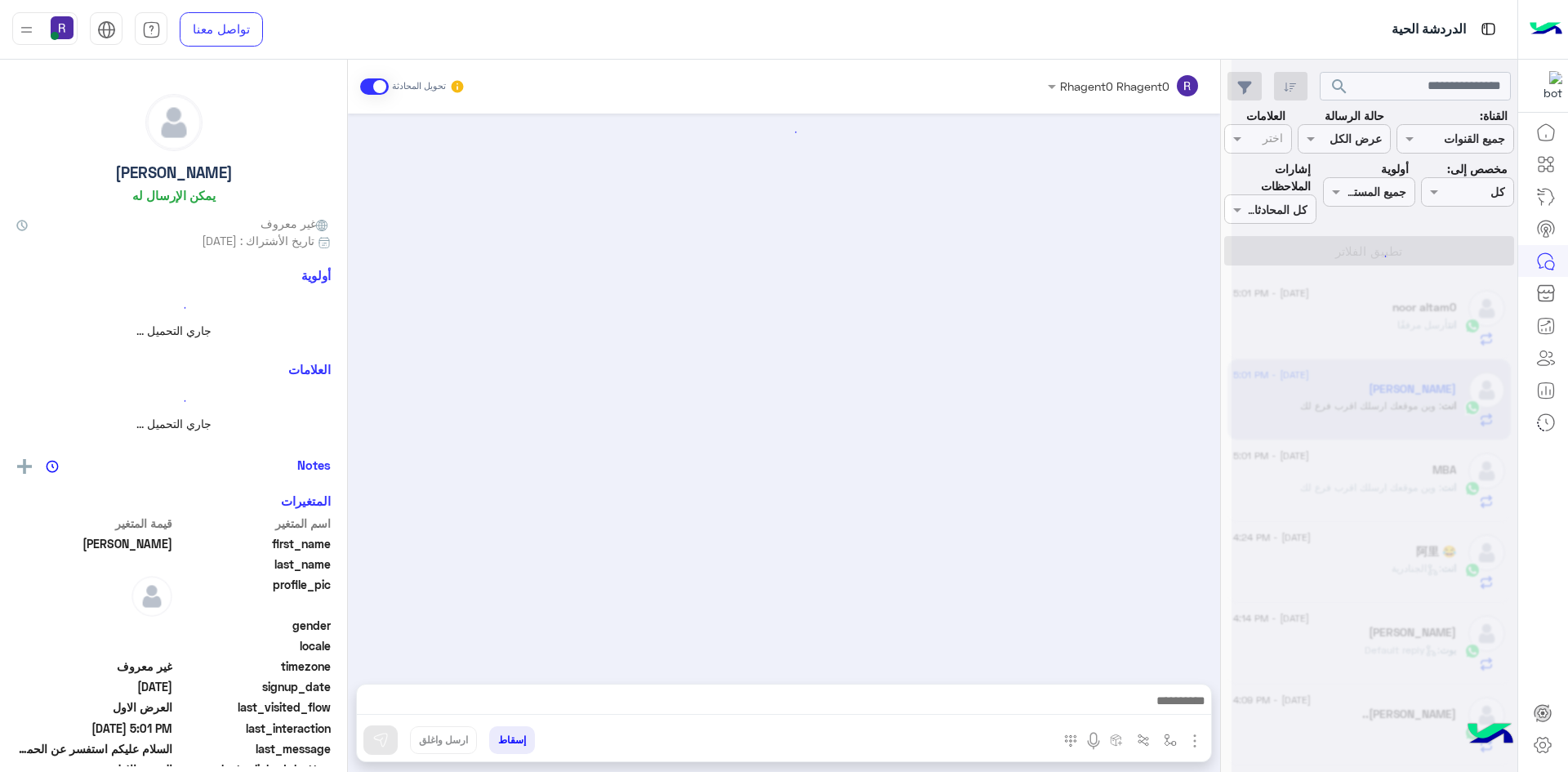
scroll to position [1928, 0]
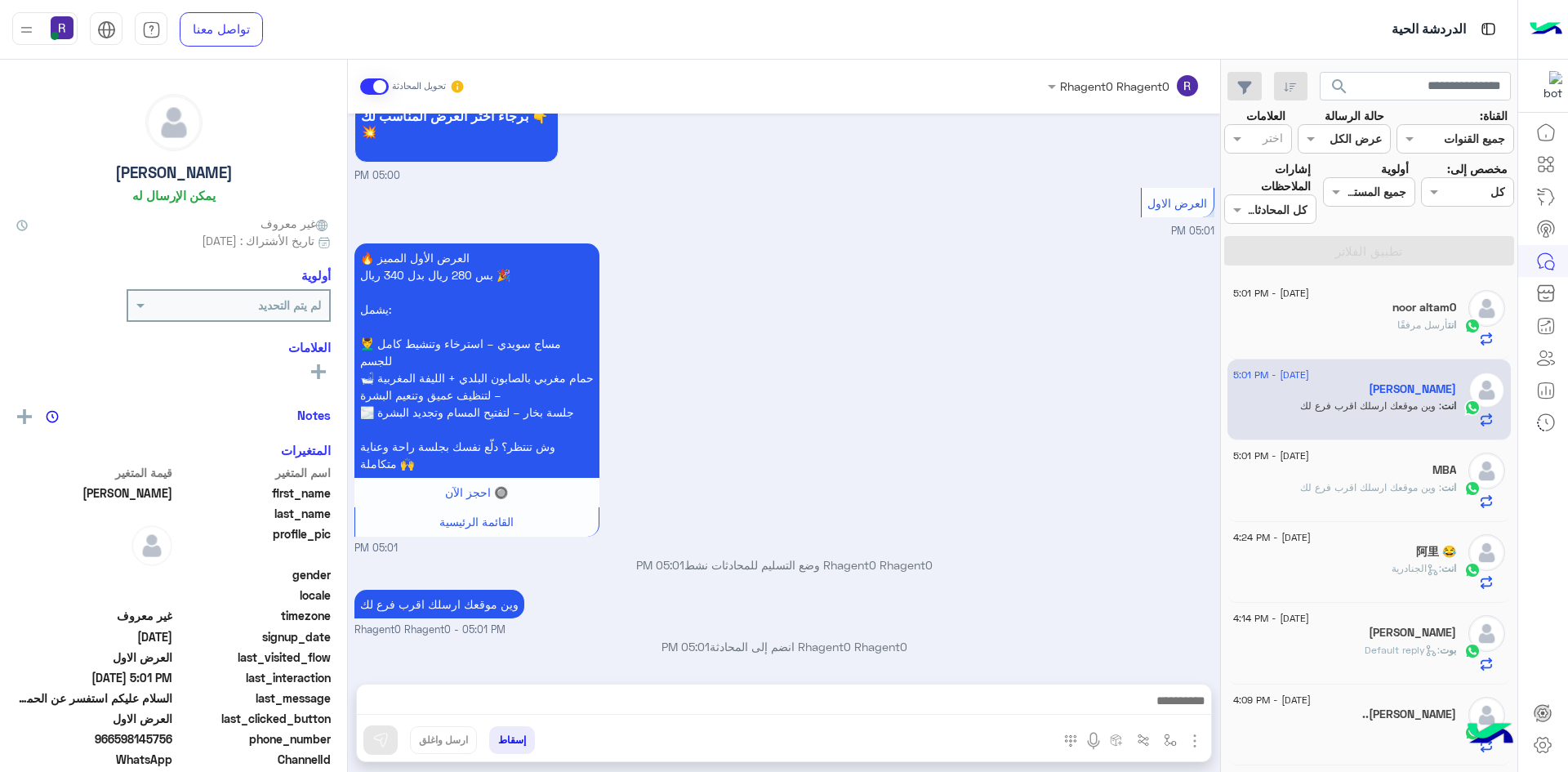
click at [1355, 323] on div "انت أرسل مرفقًا" at bounding box center [1345, 332] width 223 height 29
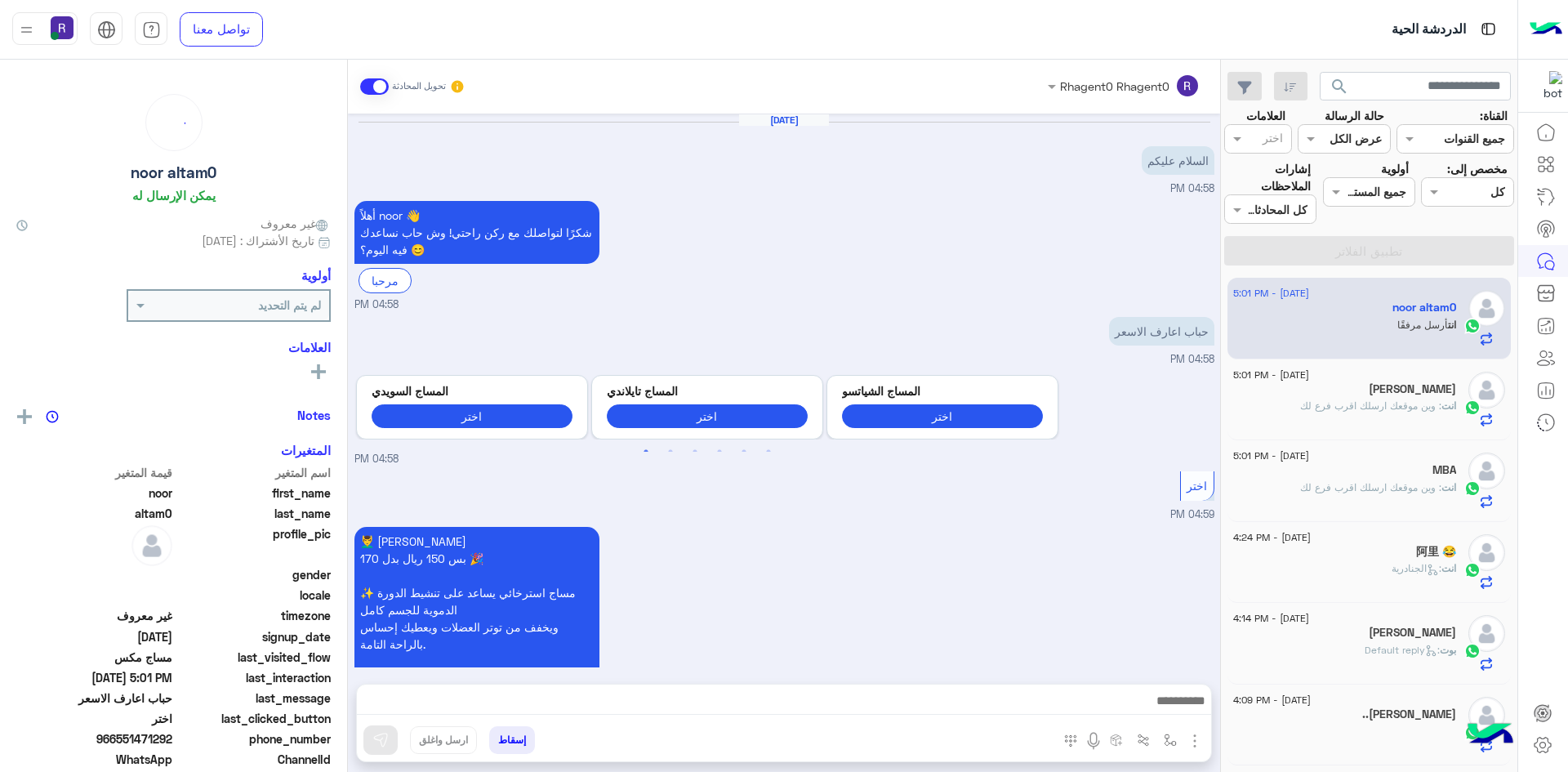
scroll to position [1974, 0]
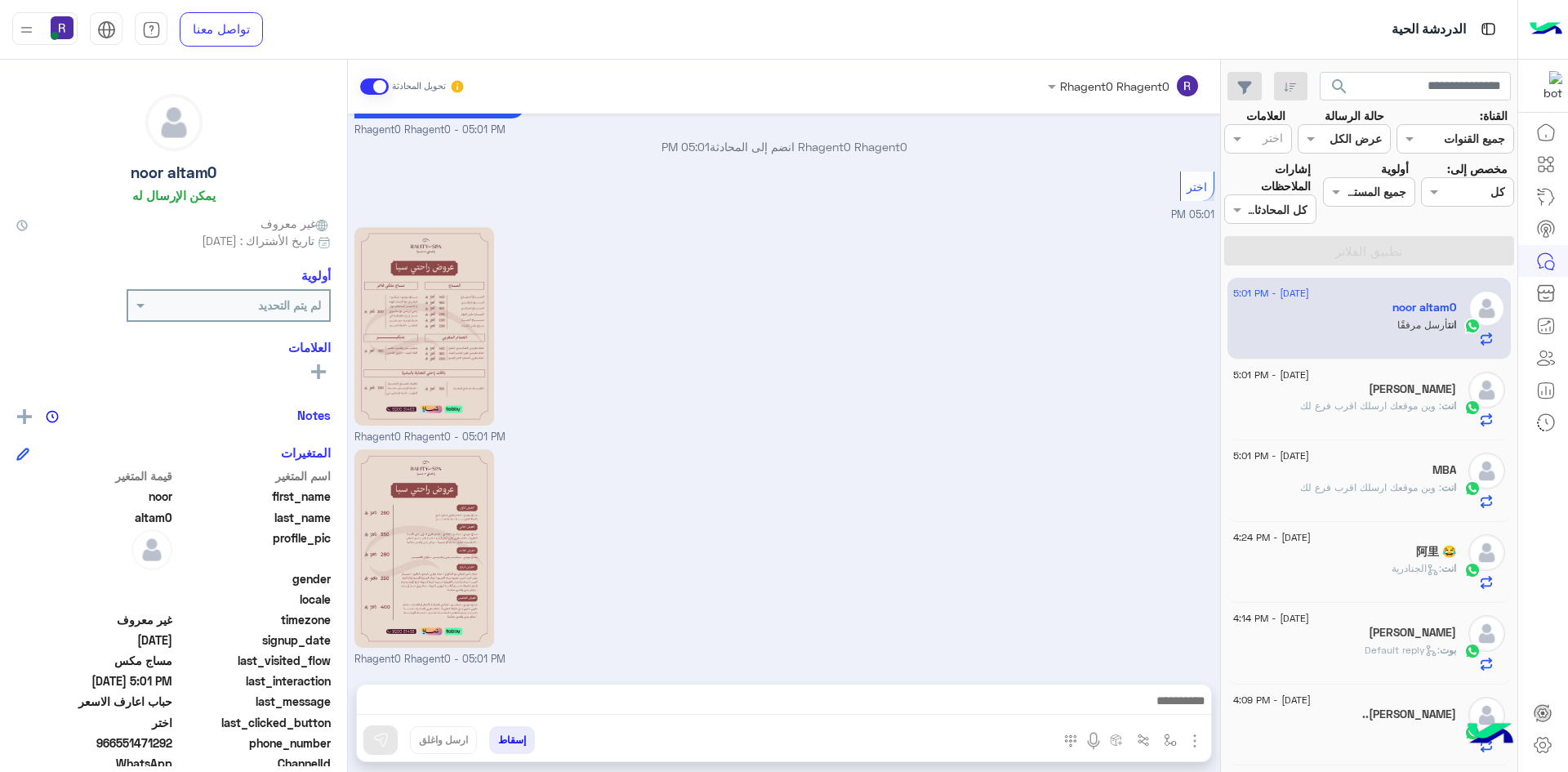
click at [1380, 571] on div "انت : الجنادرية" at bounding box center [1345, 576] width 223 height 29
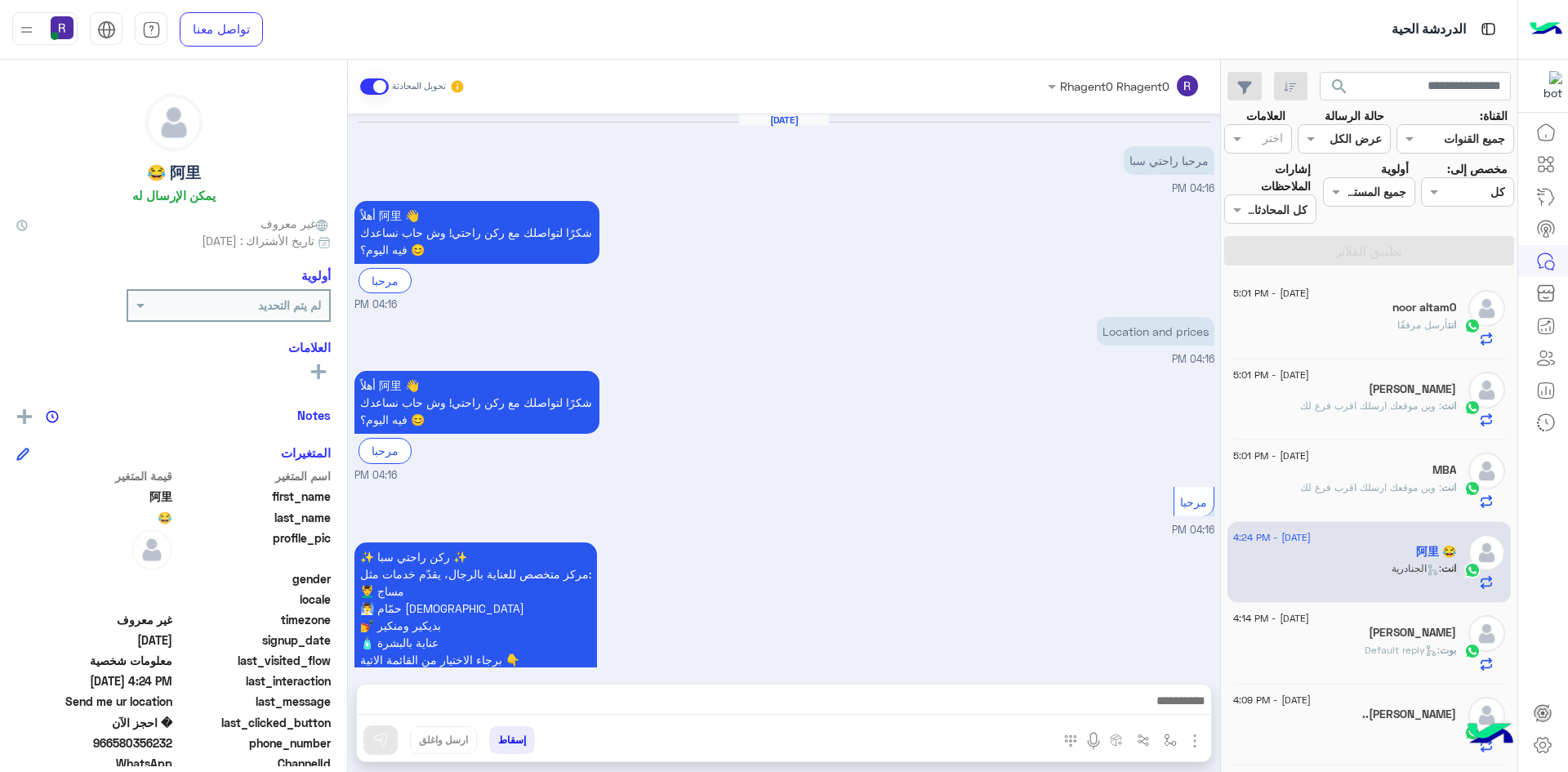
scroll to position [1285, 0]
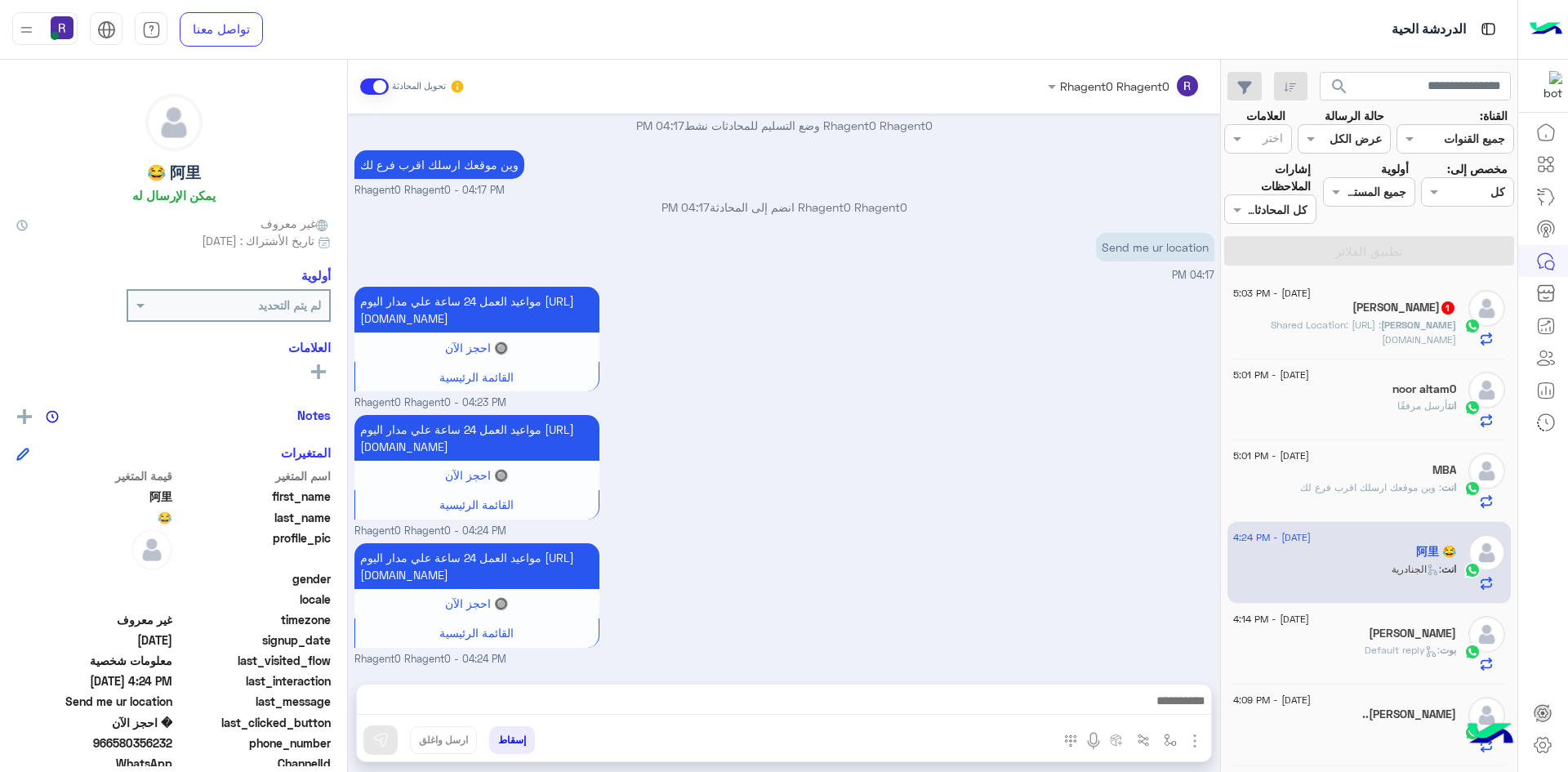
click at [1372, 329] on span ": Shared Location: https://maps.google.com/maps?q=24.8656928,46.8514185" at bounding box center [1363, 332] width 185 height 27
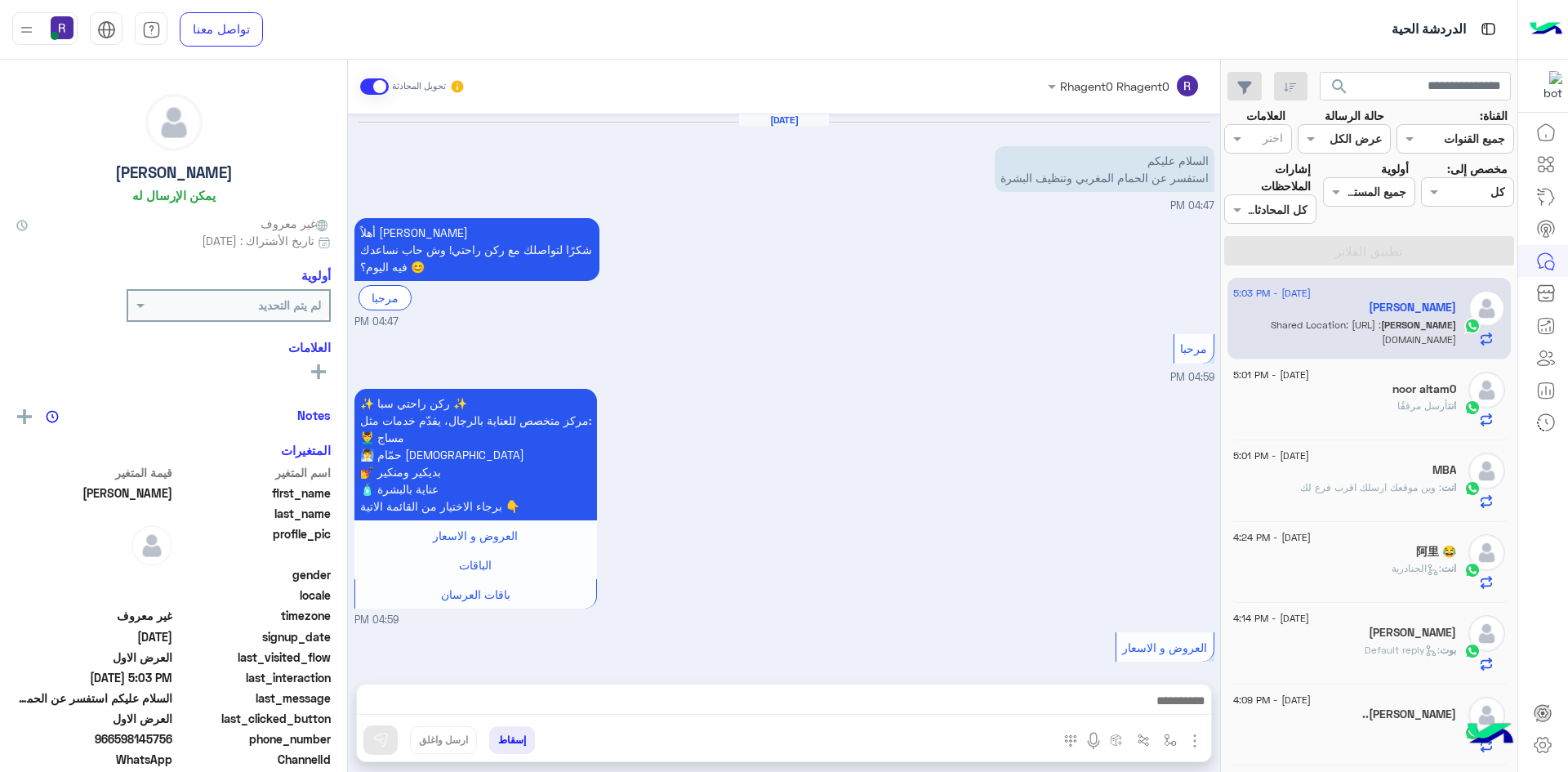
scroll to position [2017, 0]
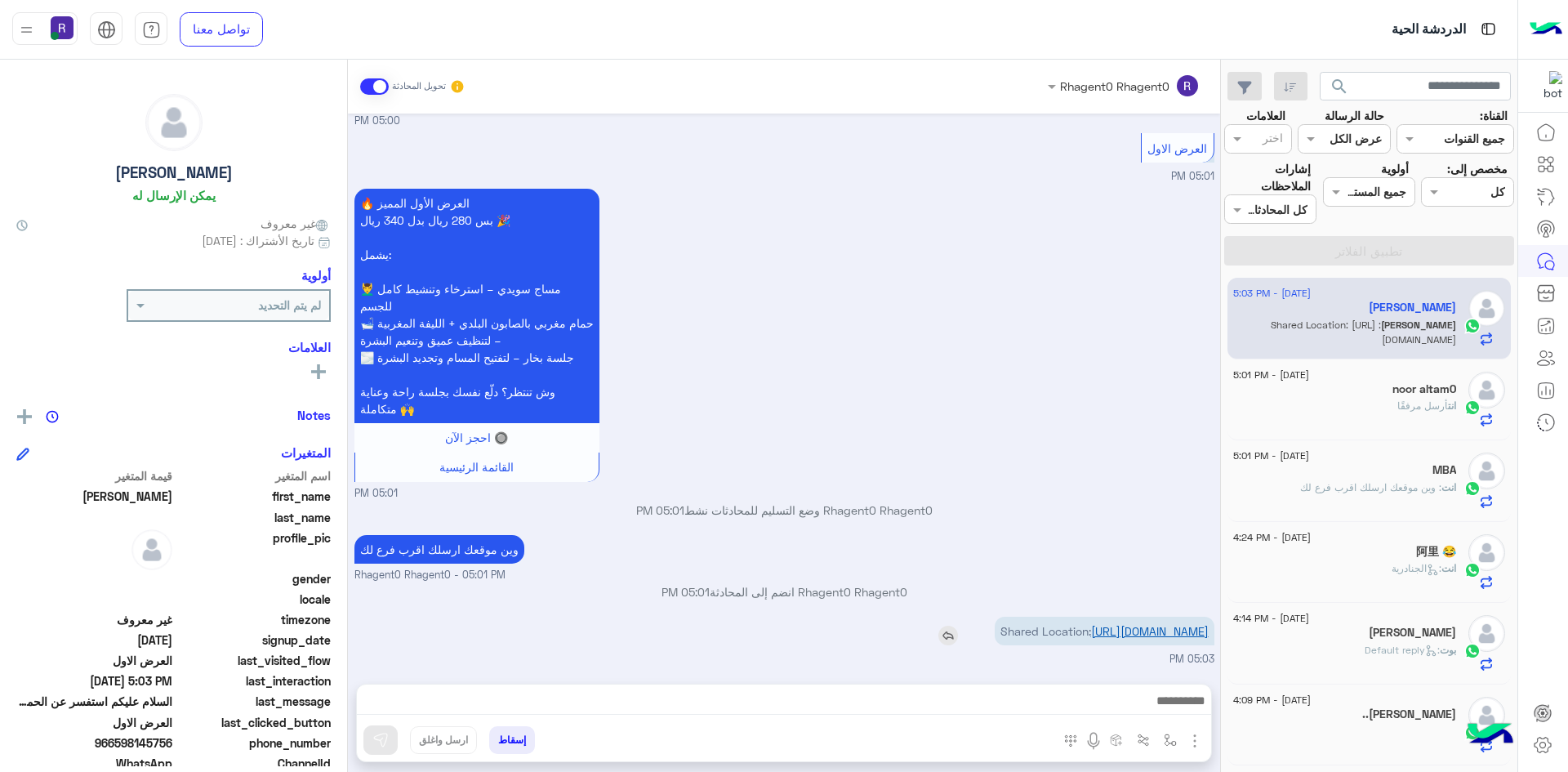
click at [1160, 635] on link "https://maps.google.com/maps?q=24.8656928,46.8514185" at bounding box center [1150, 630] width 118 height 14
click at [1174, 736] on img "button" at bounding box center [1170, 740] width 13 height 13
click at [1149, 705] on input "text" at bounding box center [1120, 704] width 111 height 19
click at [937, 633] on div "Shared Location: https://maps.google.com/maps?q=24.8656928,46.8514185" at bounding box center [1057, 631] width 313 height 29
click at [1198, 741] on img "button" at bounding box center [1195, 741] width 20 height 20
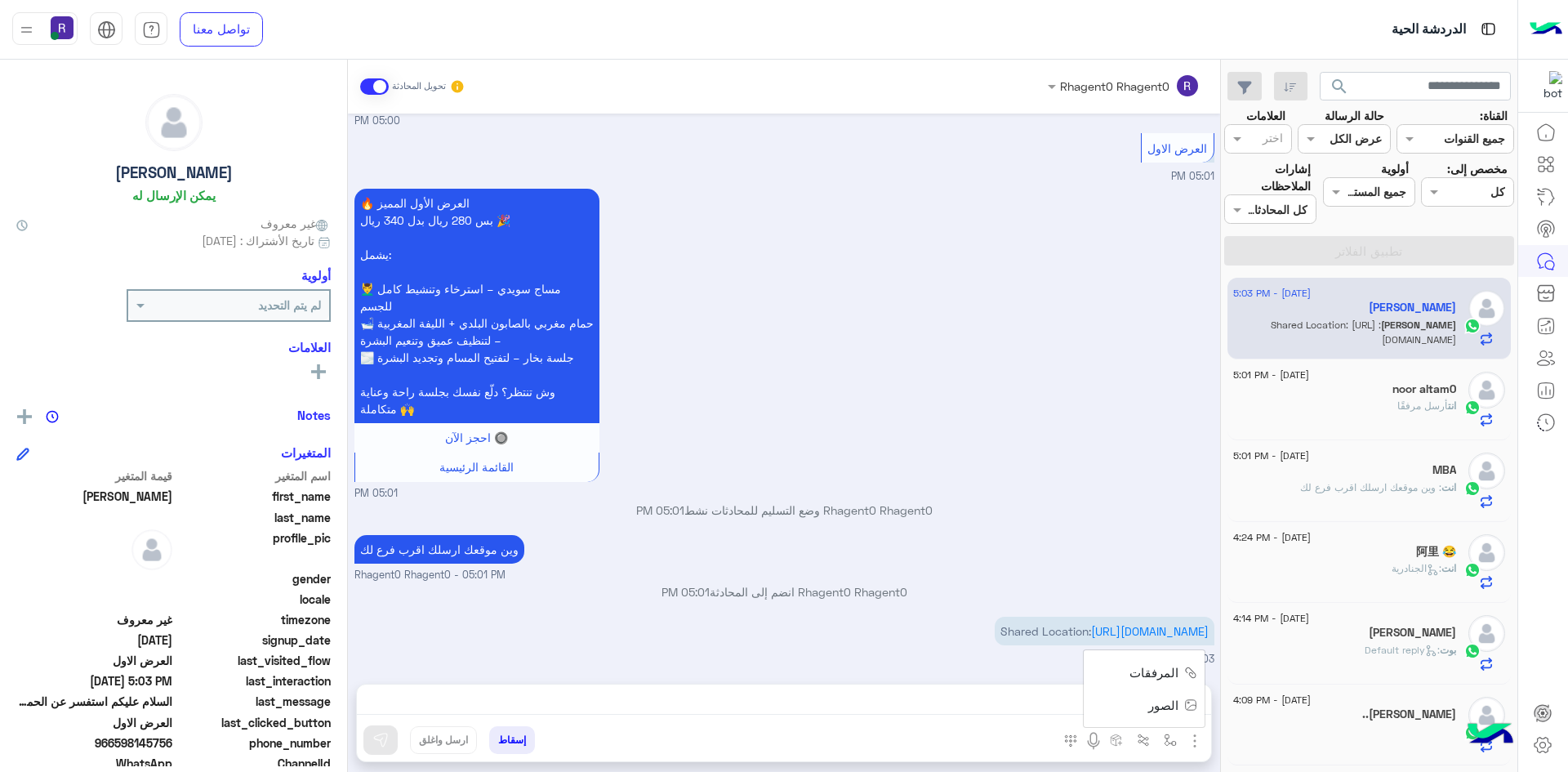
click at [1182, 701] on button "الصور" at bounding box center [1170, 705] width 70 height 33
click at [1173, 740] on img "button" at bounding box center [1170, 740] width 13 height 13
click at [1160, 711] on input "text" at bounding box center [1120, 704] width 111 height 19
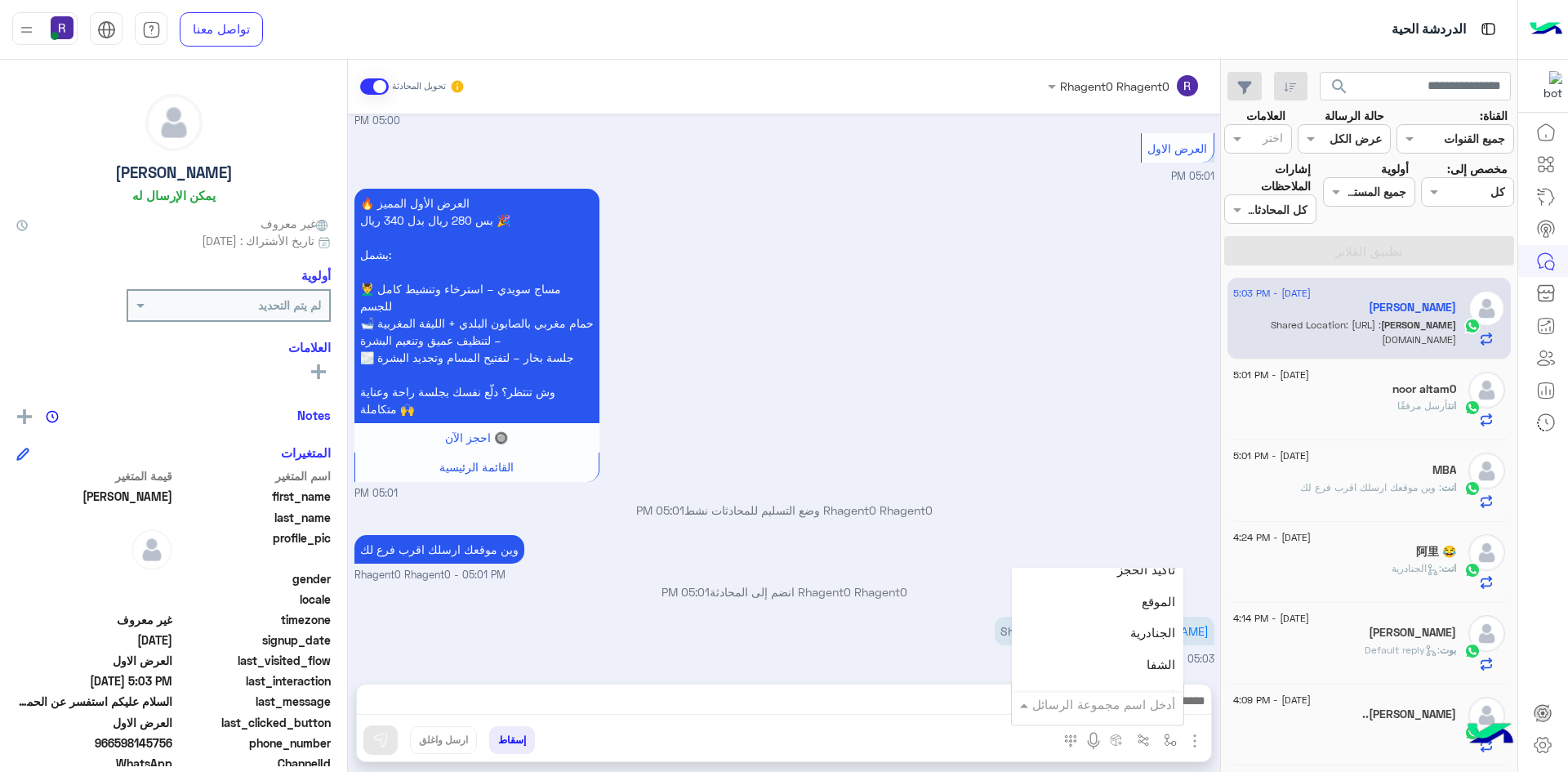
scroll to position [1062, 0]
click at [1113, 611] on div "الجنادرية" at bounding box center [1097, 622] width 171 height 32
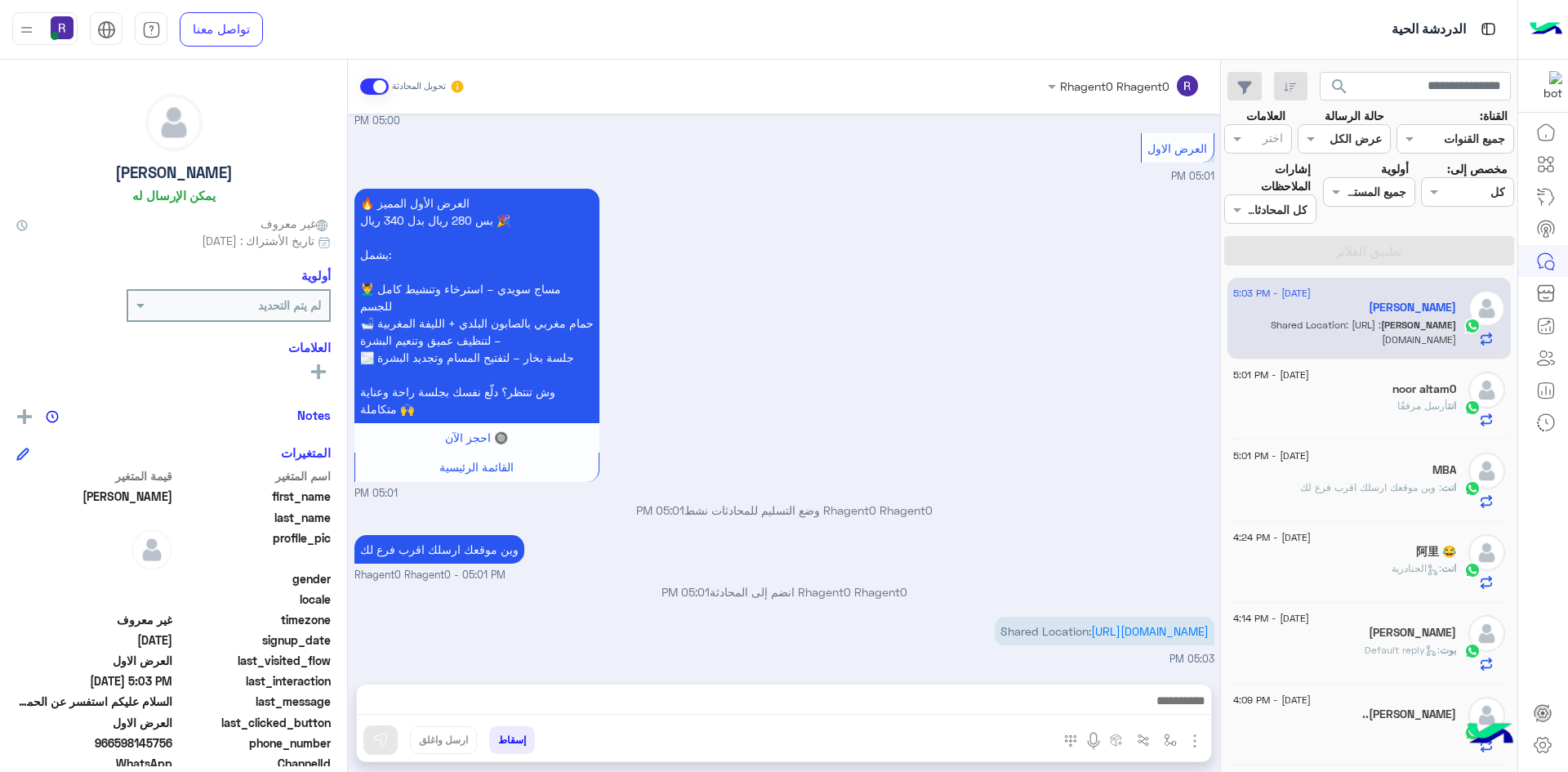
type textarea "*********"
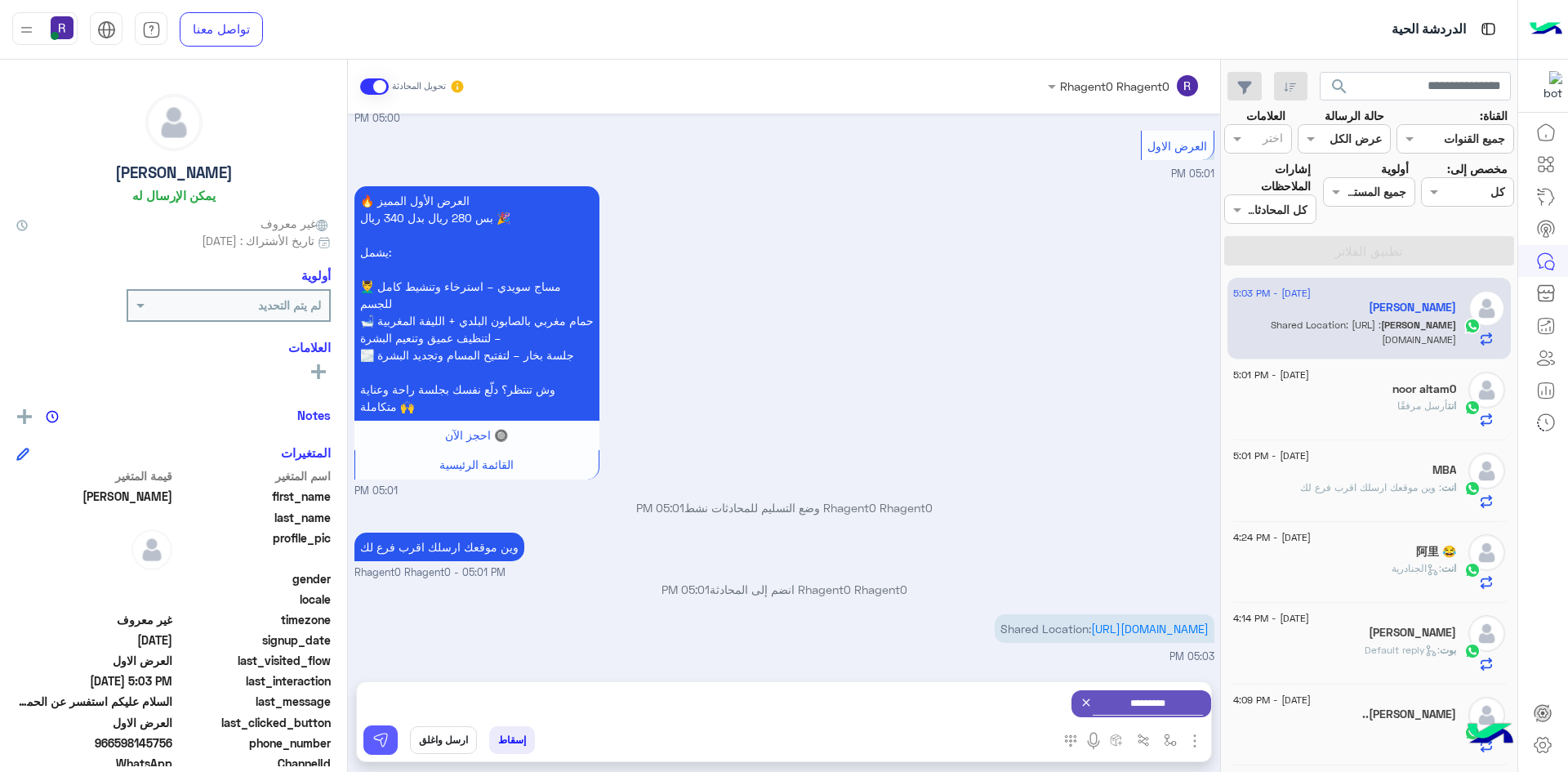
click at [374, 744] on img at bounding box center [381, 740] width 16 height 16
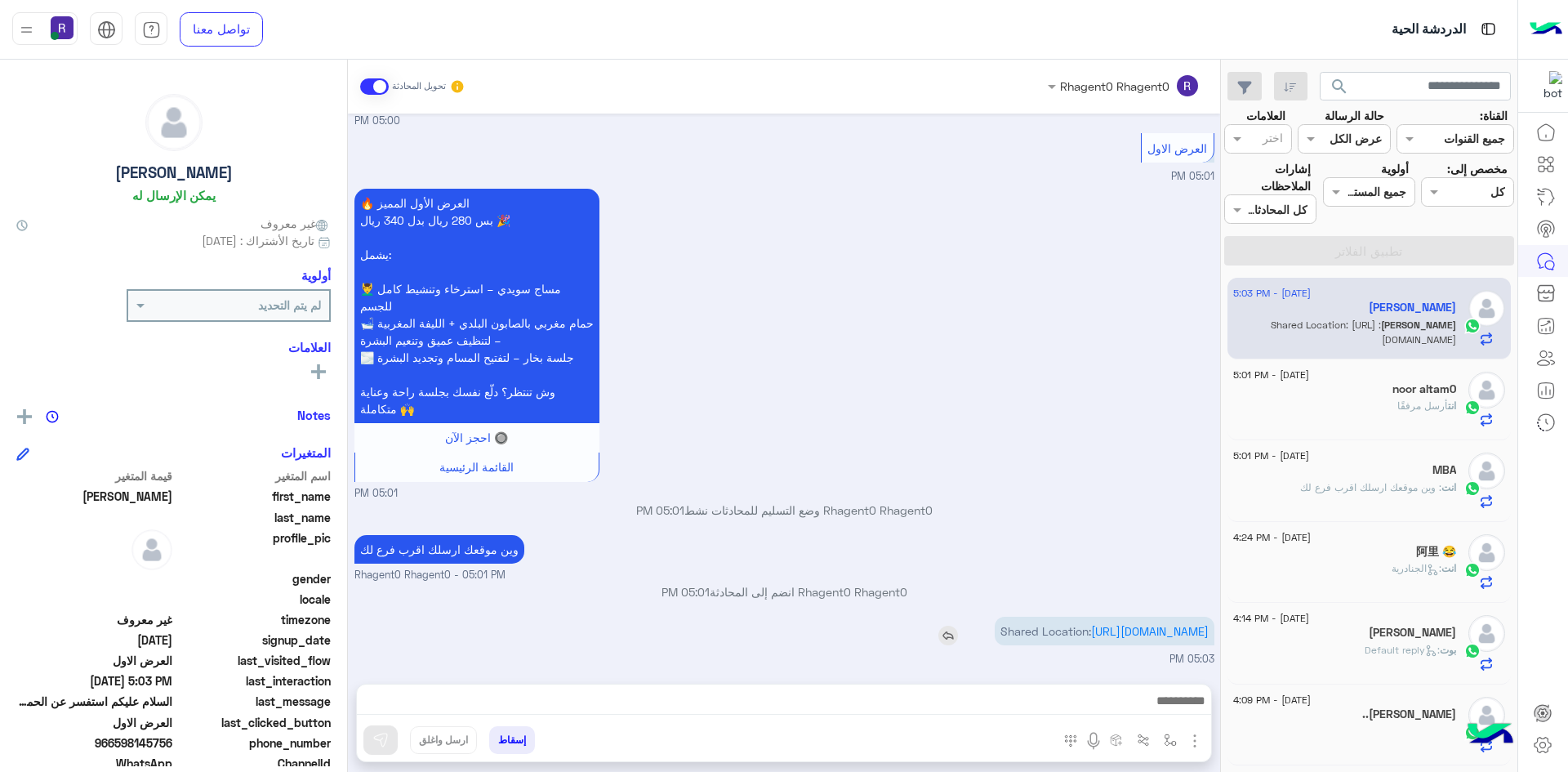
scroll to position [2017, 0]
click at [1344, 399] on div "انت أرسل مرفقًا" at bounding box center [1345, 413] width 223 height 29
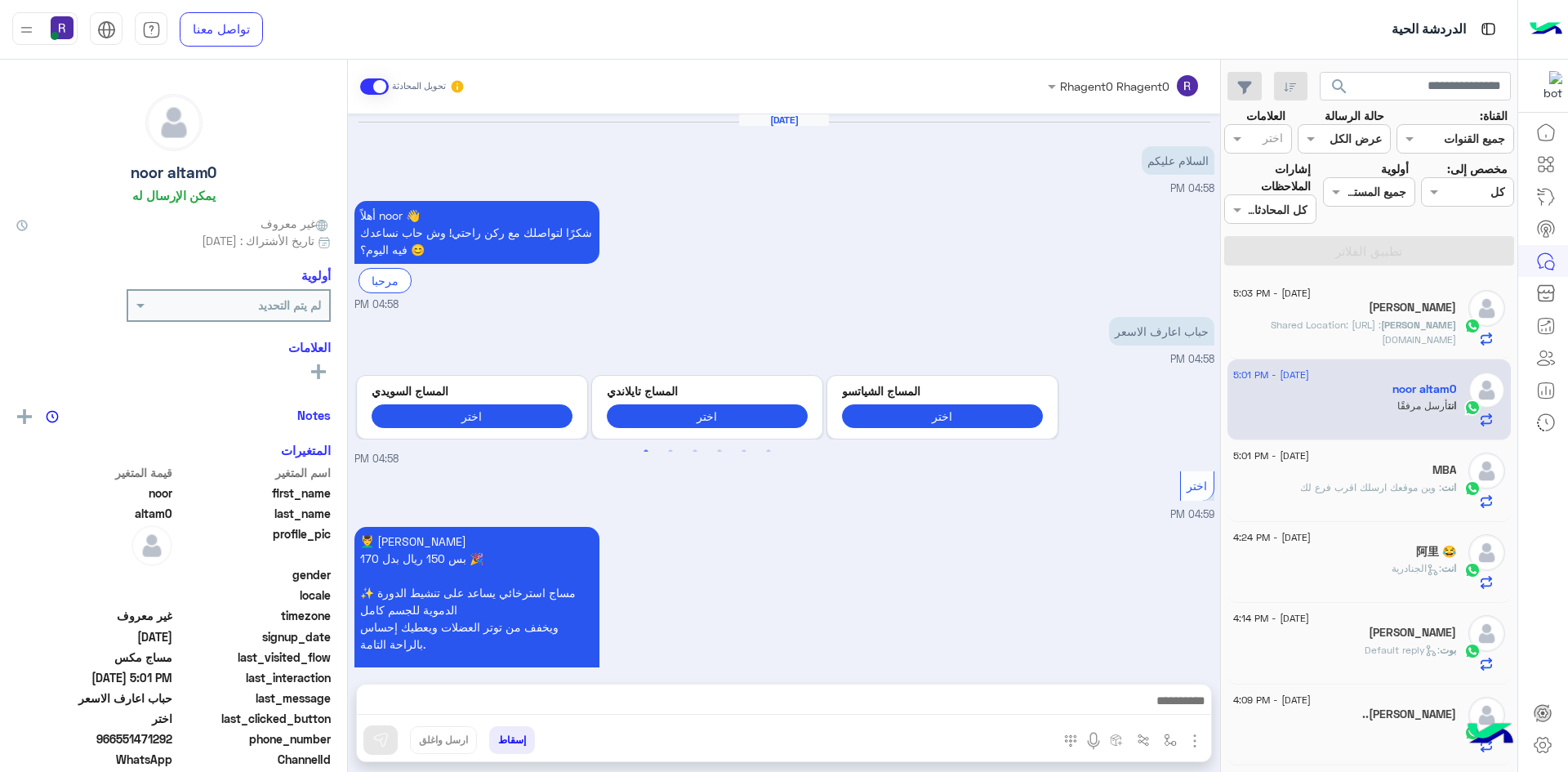
scroll to position [1974, 0]
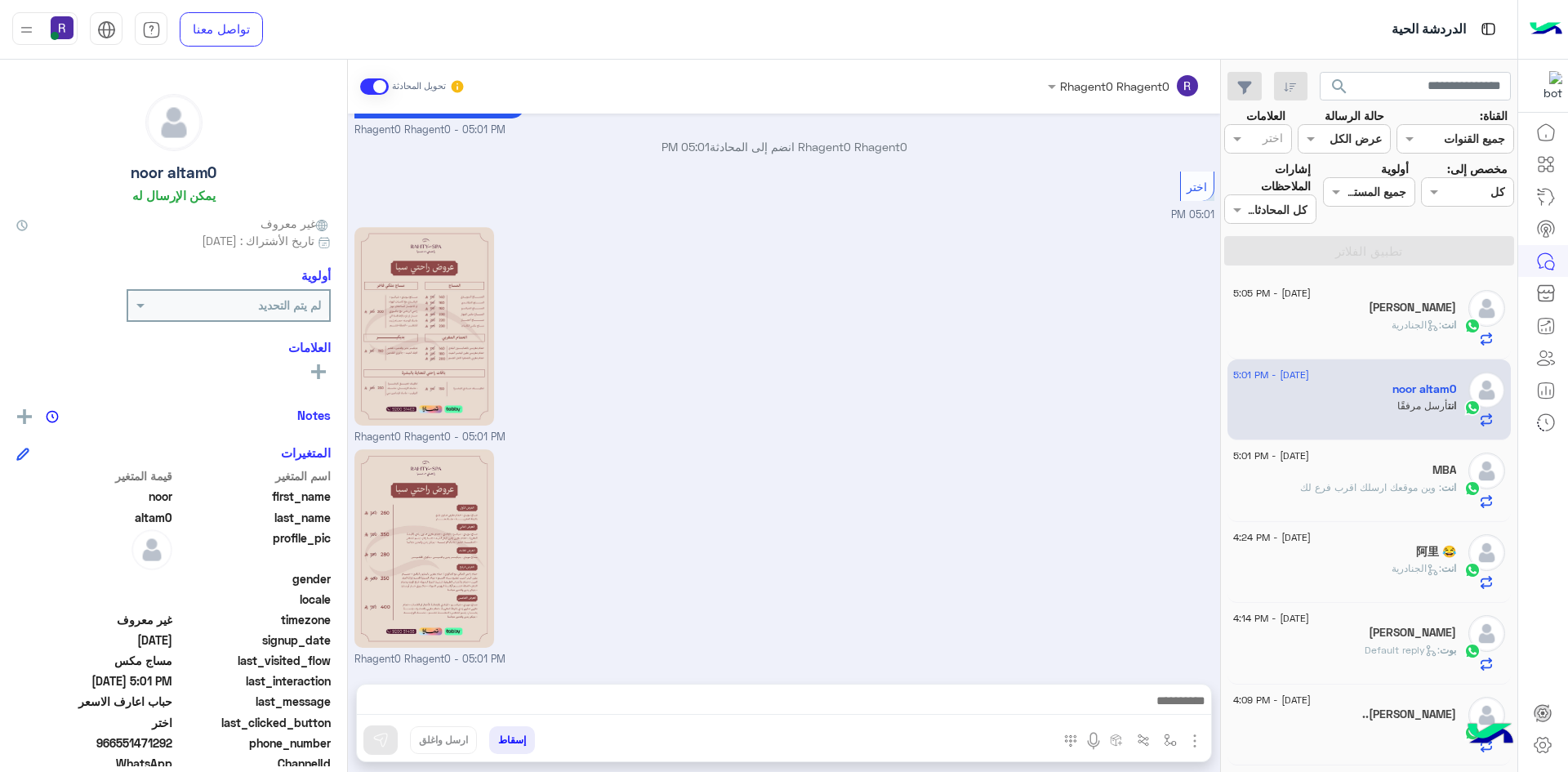
click at [1351, 480] on p "انت : وين موقعك ارسلك اقرب فرع لك" at bounding box center [1378, 487] width 156 height 15
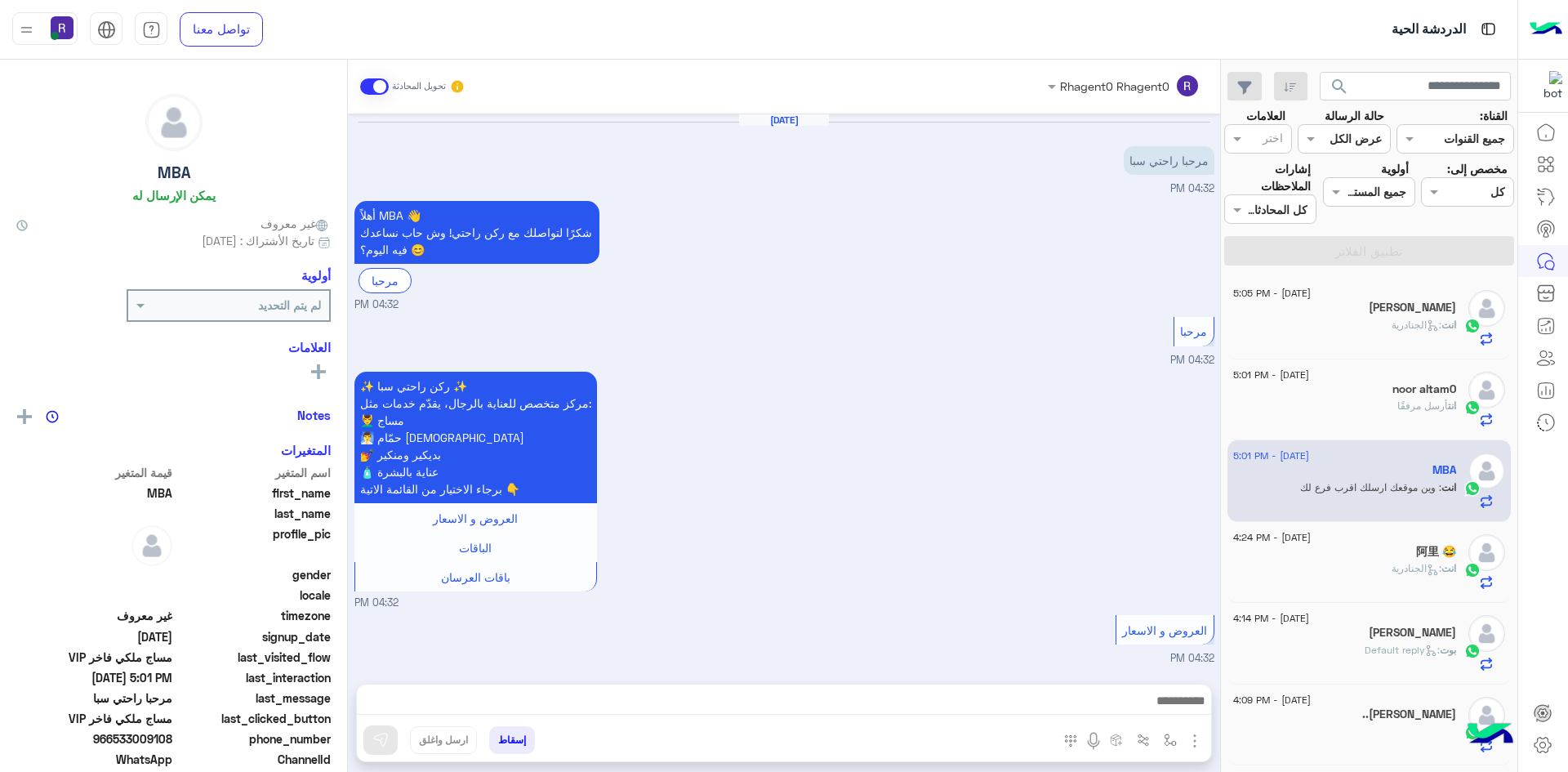
scroll to position [621, 0]
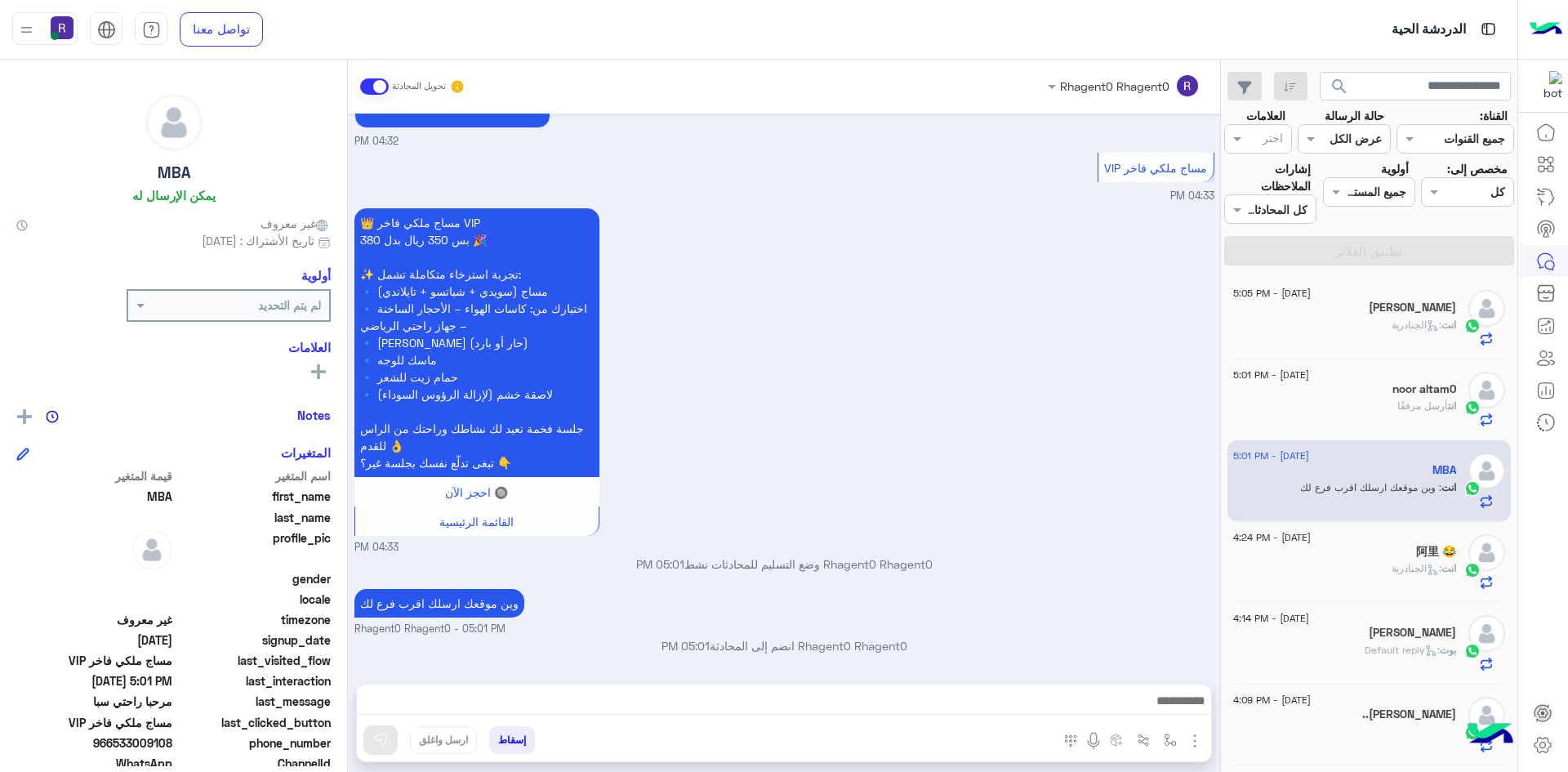
click at [1391, 318] on span "انت : الجنادرية" at bounding box center [1423, 325] width 64 height 13
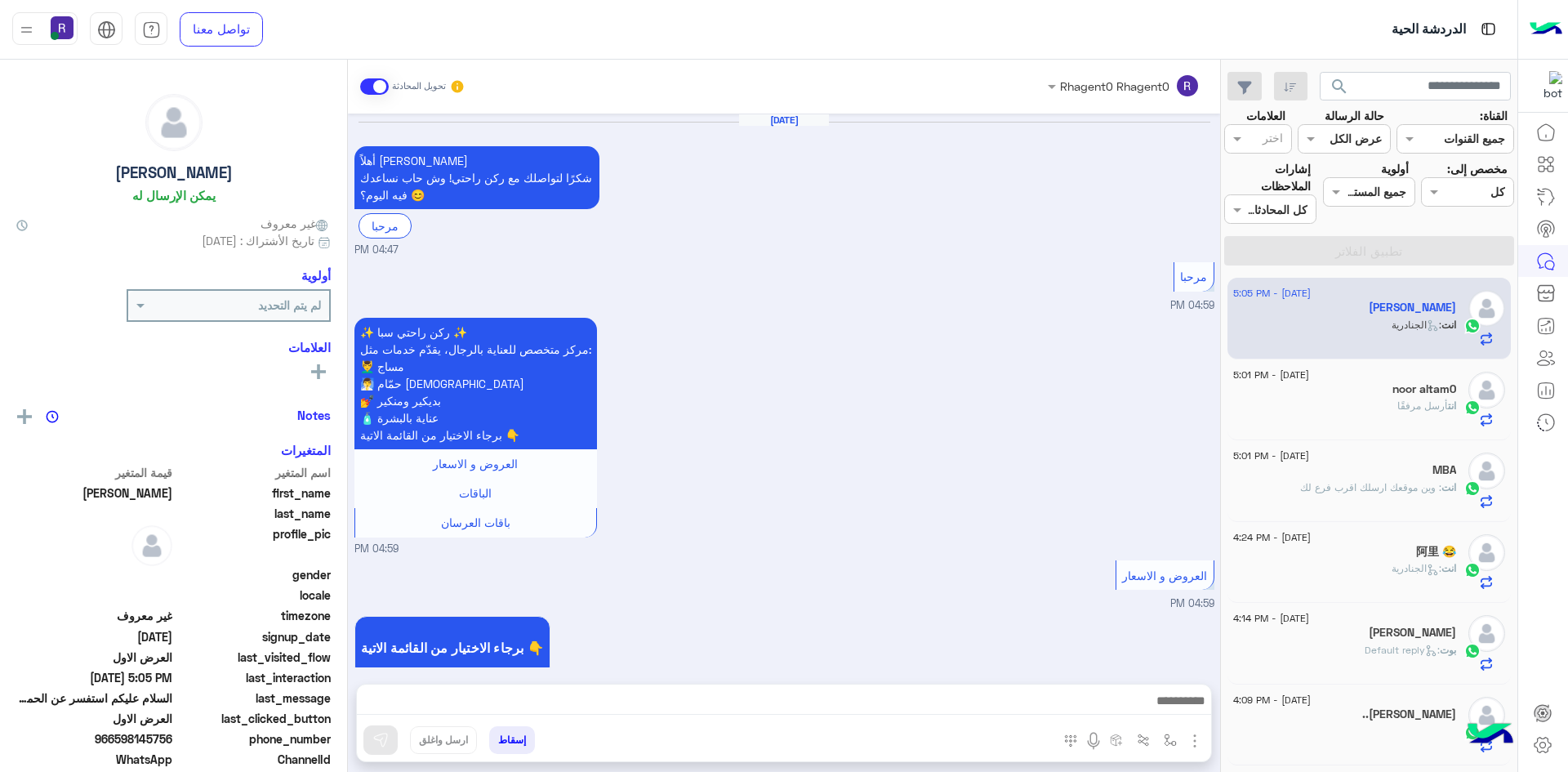
scroll to position [2090, 0]
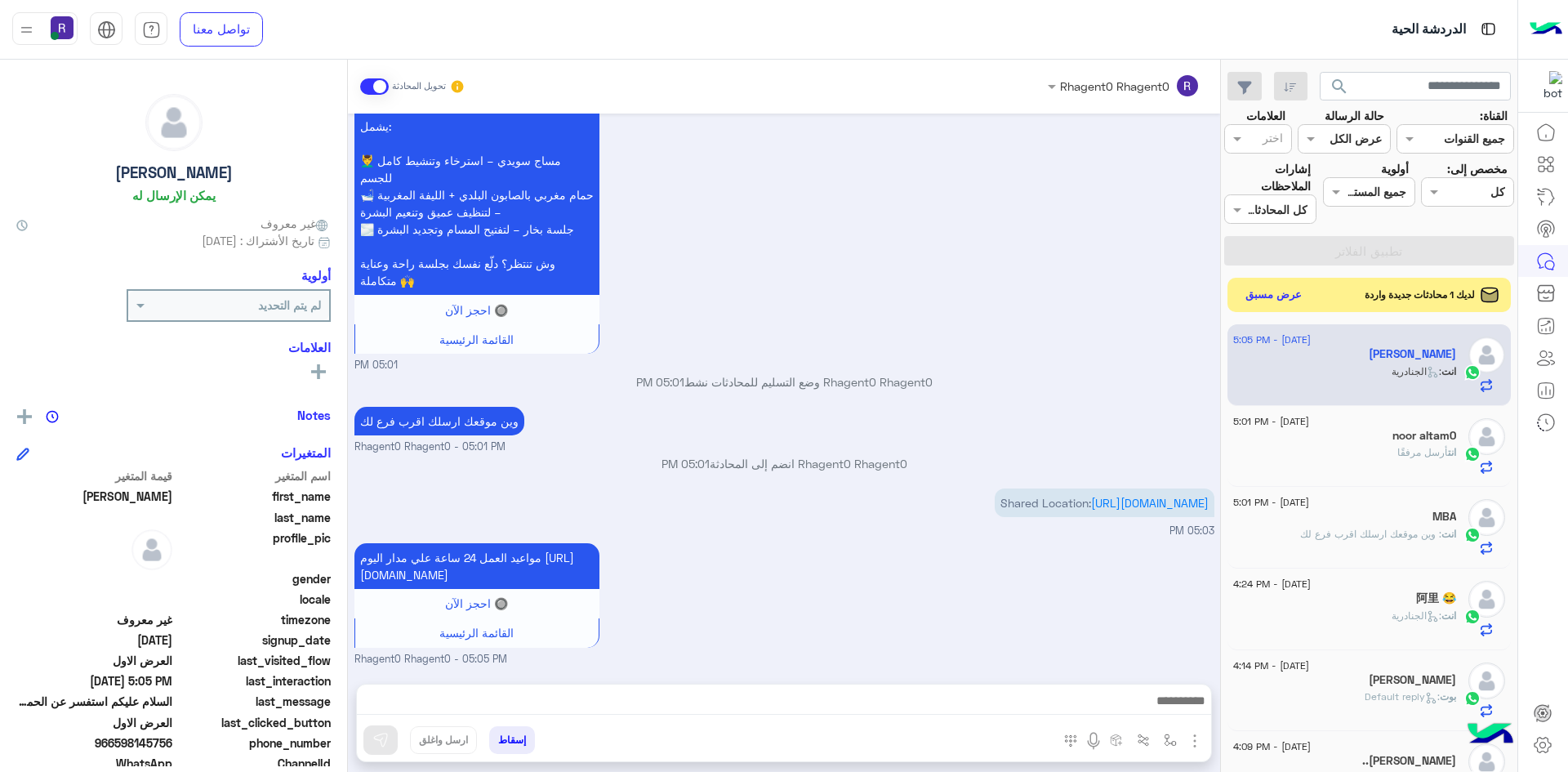
click at [1279, 296] on button "عرض مسبق" at bounding box center [1274, 295] width 69 height 22
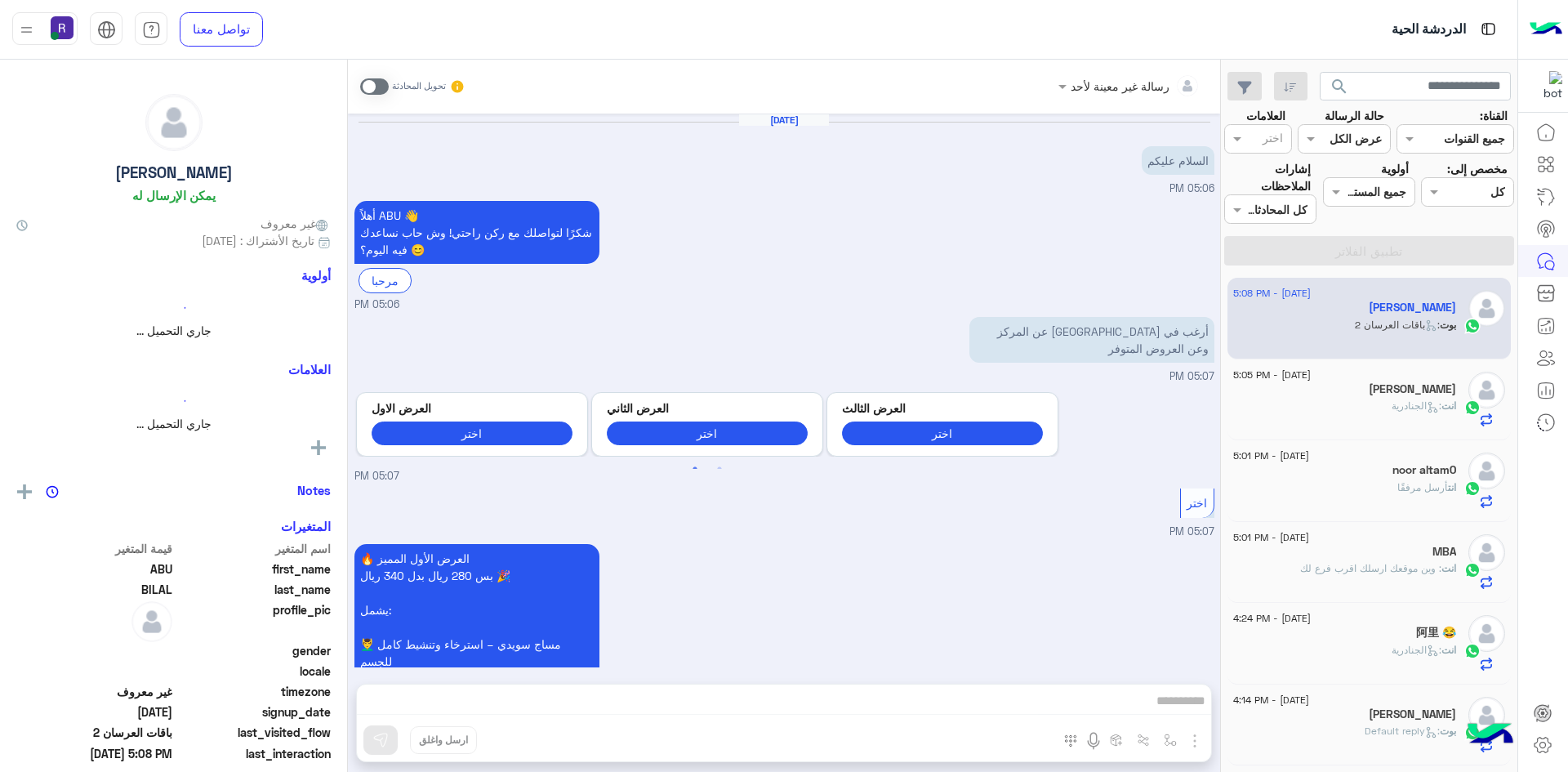
scroll to position [2761, 0]
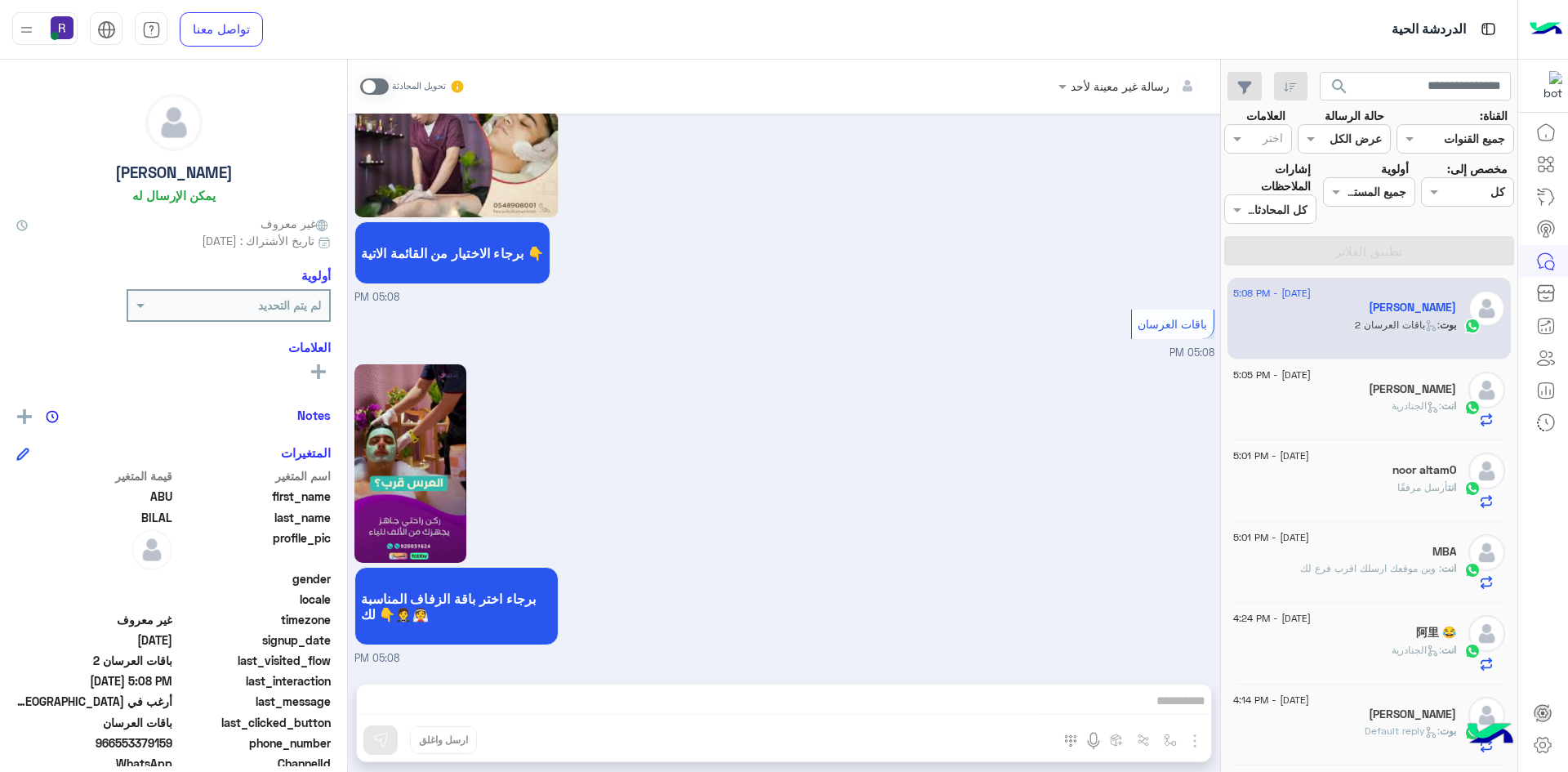
click at [1407, 400] on span ": الجنادرية" at bounding box center [1416, 406] width 50 height 13
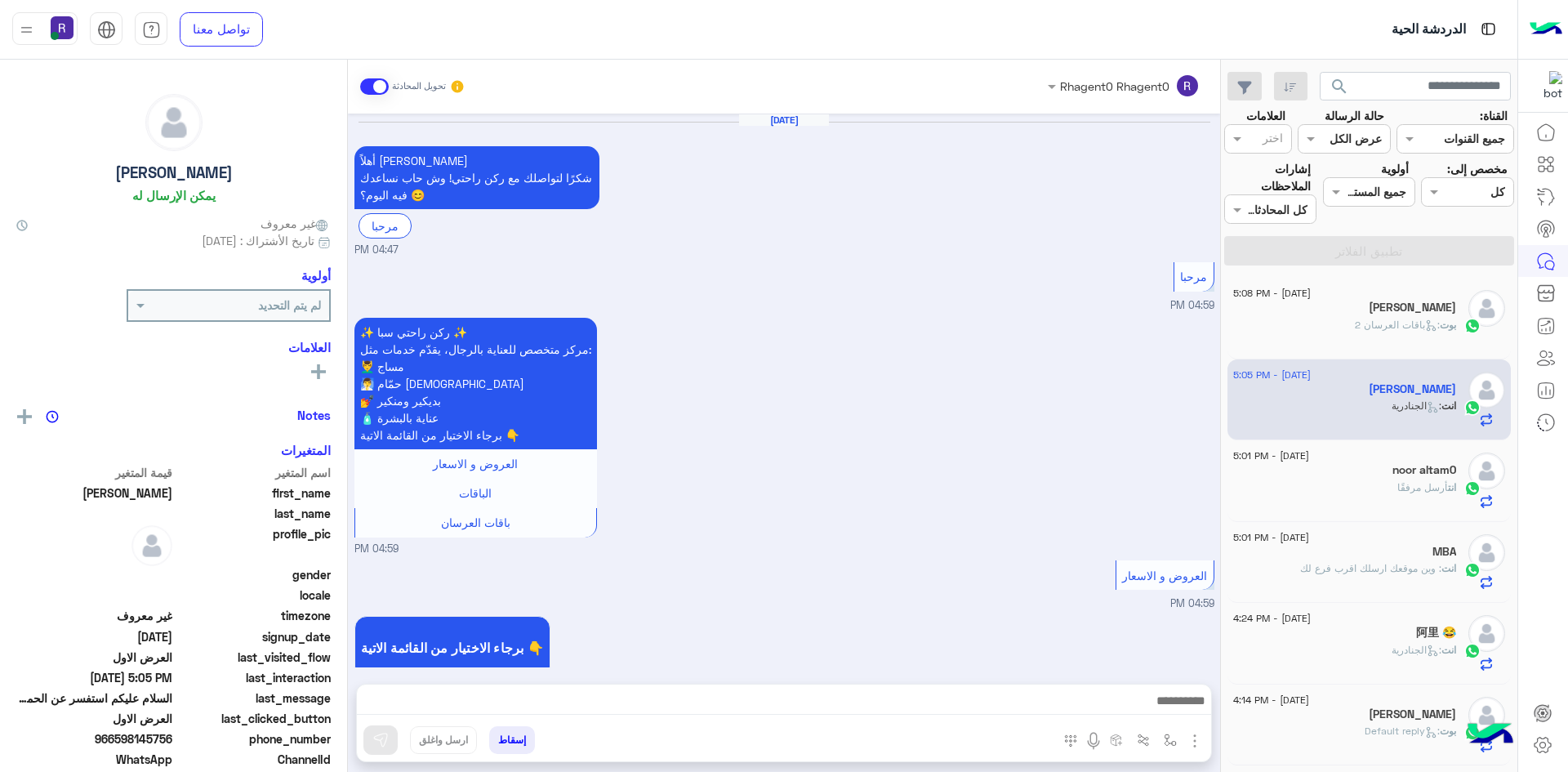
scroll to position [2090, 0]
